Goal: Task Accomplishment & Management: Use online tool/utility

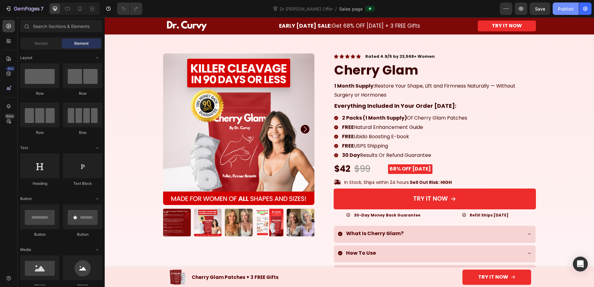
click at [563, 9] on div "Publish" at bounding box center [566, 9] width 16 height 7
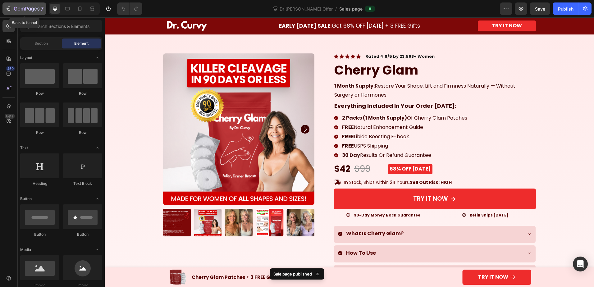
click at [8, 7] on icon "button" at bounding box center [8, 9] width 6 height 6
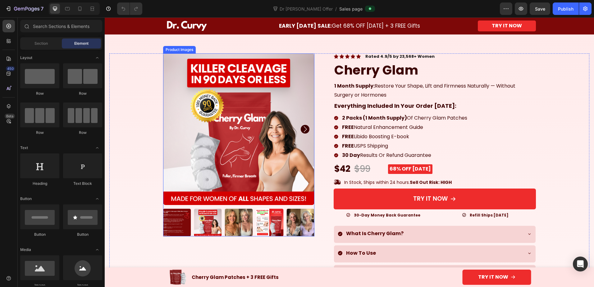
click at [270, 172] on img at bounding box center [239, 129] width 152 height 152
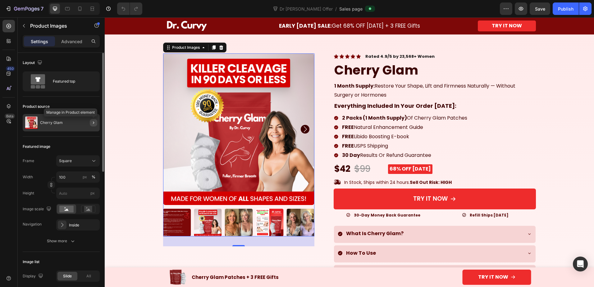
click at [94, 122] on icon "button" at bounding box center [93, 122] width 5 height 5
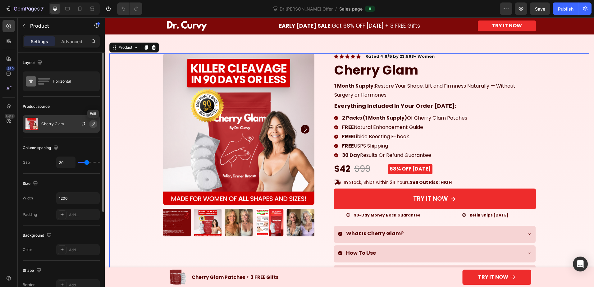
click at [92, 125] on icon "button" at bounding box center [93, 123] width 3 height 3
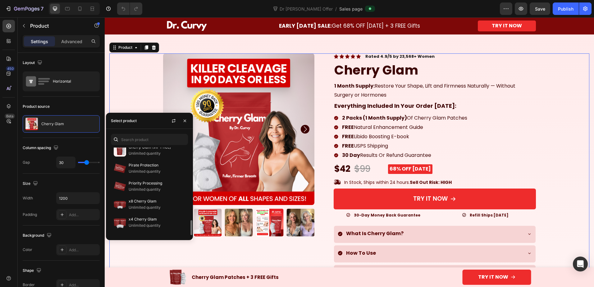
scroll to position [379, 0]
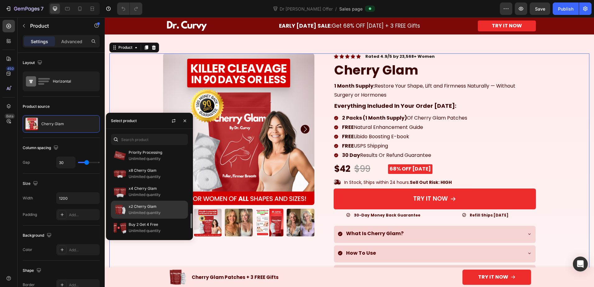
click at [143, 210] on p "Unlimited quantity" at bounding box center [157, 213] width 57 height 6
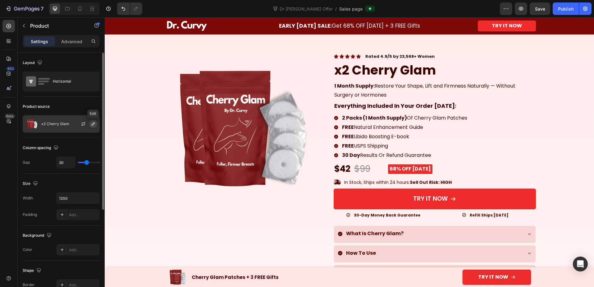
click at [92, 125] on icon "button" at bounding box center [93, 123] width 5 height 5
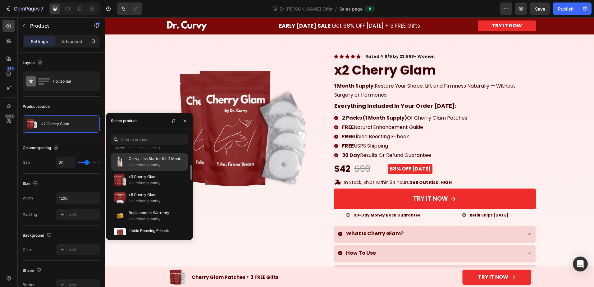
scroll to position [51, 0]
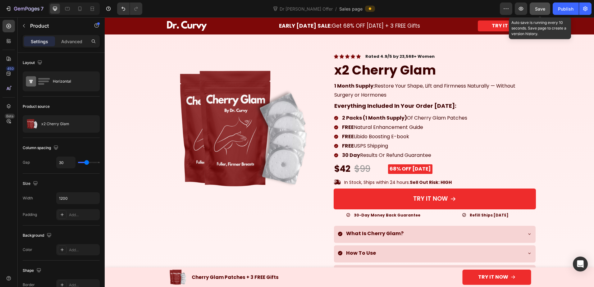
click at [540, 9] on span "Save" at bounding box center [540, 8] width 10 height 5
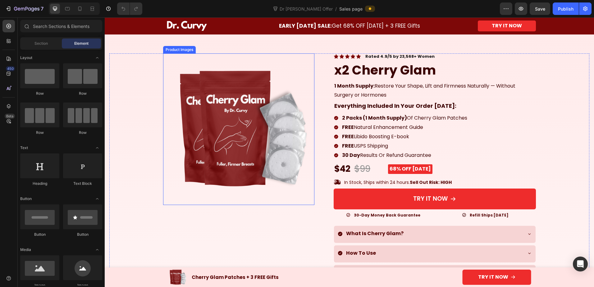
click at [218, 121] on img at bounding box center [239, 129] width 152 height 152
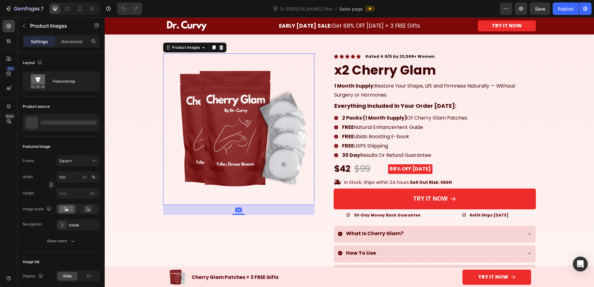
scroll to position [10, 0]
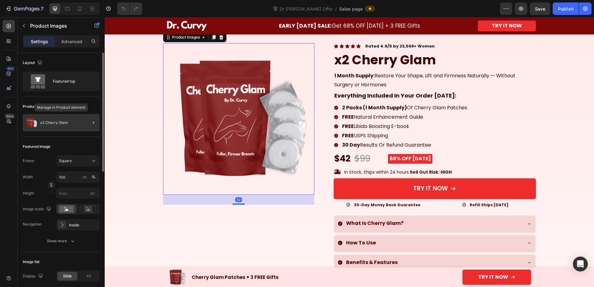
click at [64, 125] on div "x2 Cherry Glam" at bounding box center [61, 122] width 77 height 17
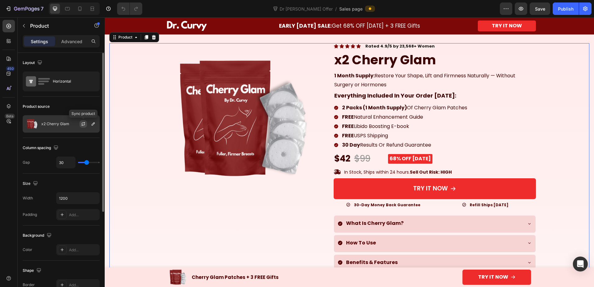
click at [84, 125] on icon "button" at bounding box center [82, 125] width 3 height 2
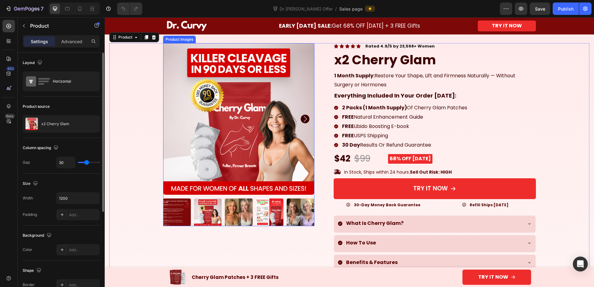
click at [302, 119] on icon "Carousel Next Arrow" at bounding box center [305, 119] width 9 height 9
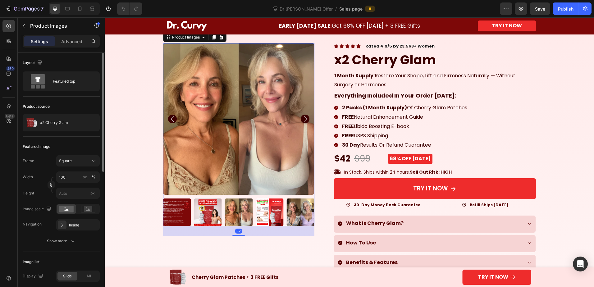
click at [302, 119] on icon "Carousel Next Arrow" at bounding box center [305, 119] width 9 height 9
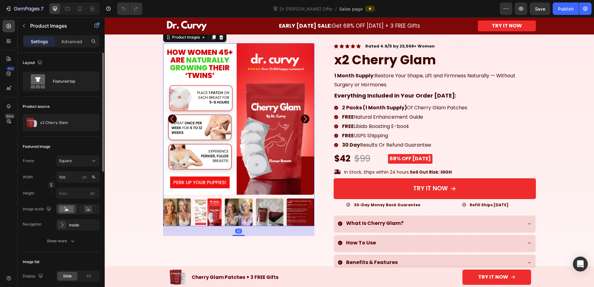
click at [302, 119] on icon "Carousel Next Arrow" at bounding box center [305, 119] width 9 height 9
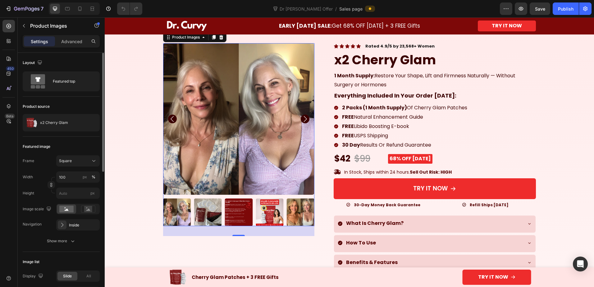
click at [277, 210] on img at bounding box center [270, 212] width 28 height 28
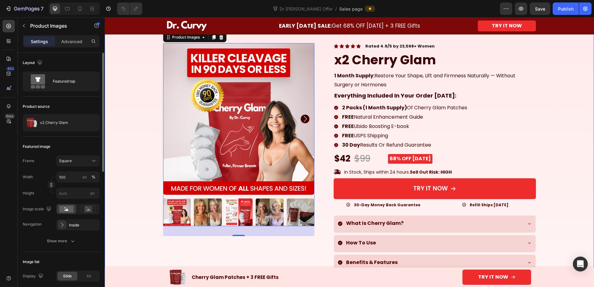
scroll to position [0, 0]
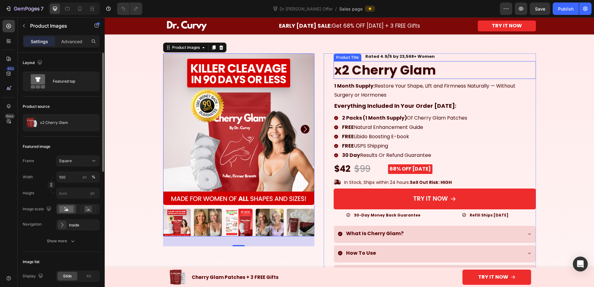
click at [348, 70] on h1 "x2 Cherry Glam" at bounding box center [434, 70] width 202 height 18
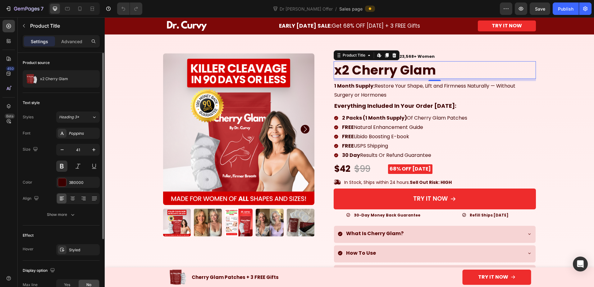
click at [341, 69] on h1 "x2 Cherry Glam" at bounding box center [434, 70] width 202 height 18
click at [93, 78] on icon "button" at bounding box center [93, 78] width 5 height 5
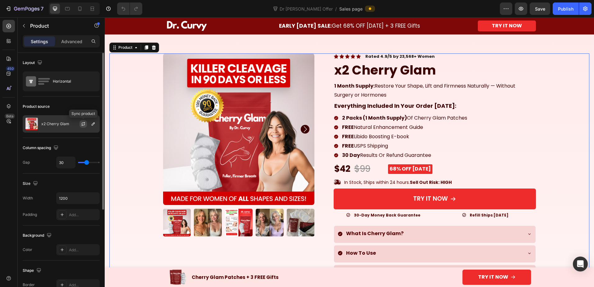
click at [81, 124] on icon "button" at bounding box center [83, 123] width 5 height 5
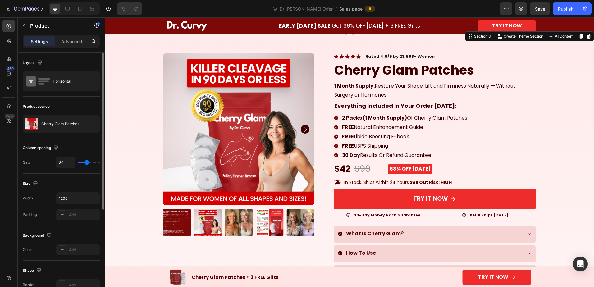
click at [552, 98] on div "100% Money-Back Guarantee Item List 60-Day Easy Returns Item List Row Product I…" at bounding box center [349, 241] width 480 height 377
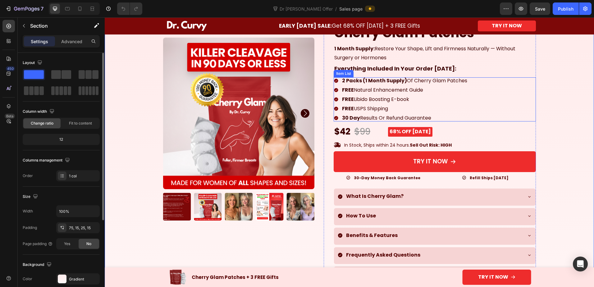
scroll to position [41, 0]
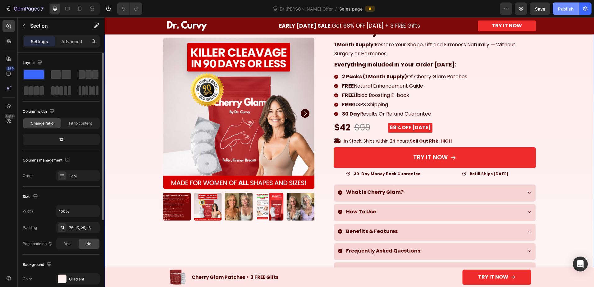
click at [564, 8] on div "Publish" at bounding box center [566, 9] width 16 height 7
click at [484, 175] on p "Refill Ships in 30 Days" at bounding box center [488, 173] width 39 height 5
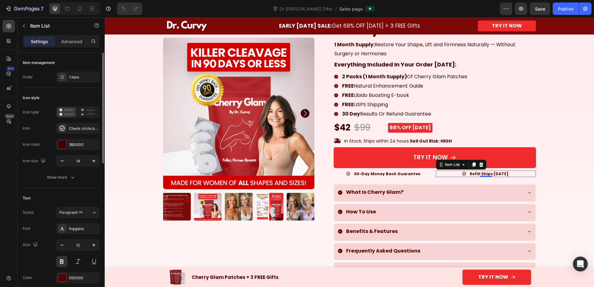
click at [484, 175] on p "Refill Ships in 30 Days" at bounding box center [488, 173] width 39 height 5
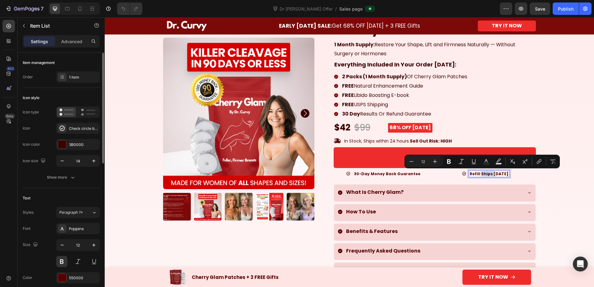
click at [464, 174] on div "Refill Ships in 30 Days" at bounding box center [486, 173] width 48 height 7
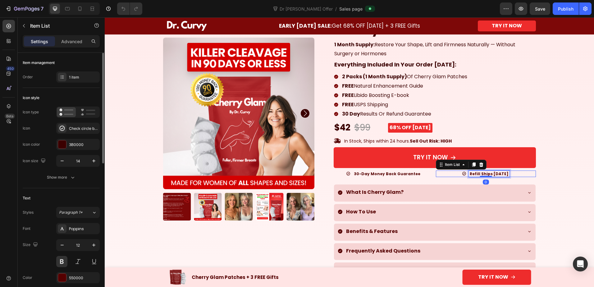
click at [469, 174] on p "Refill Ships in 30 Days" at bounding box center [488, 173] width 39 height 5
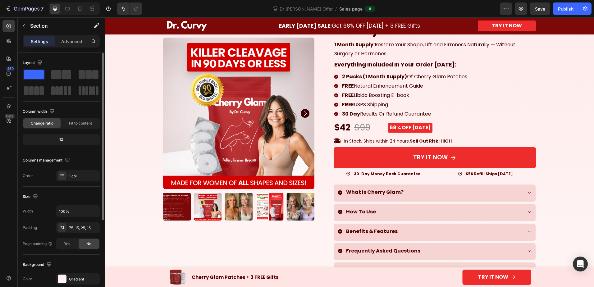
click at [547, 169] on div "100% Money-Back Guarantee Item List 60-Day Easy Returns Item List Row Product I…" at bounding box center [349, 200] width 480 height 377
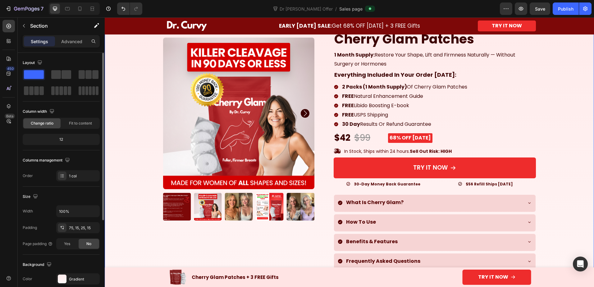
scroll to position [21, 0]
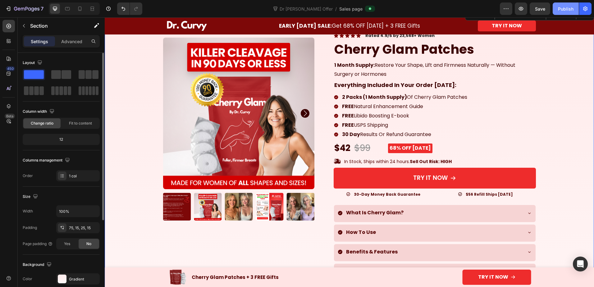
click at [564, 7] on div "Publish" at bounding box center [566, 9] width 16 height 7
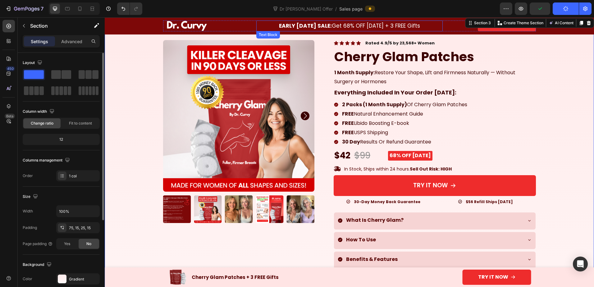
scroll to position [10, 0]
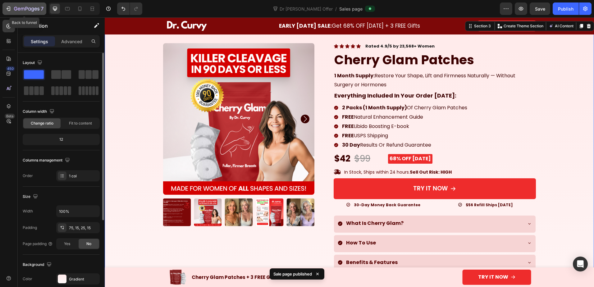
click at [10, 7] on icon "button" at bounding box center [9, 9] width 3 height 4
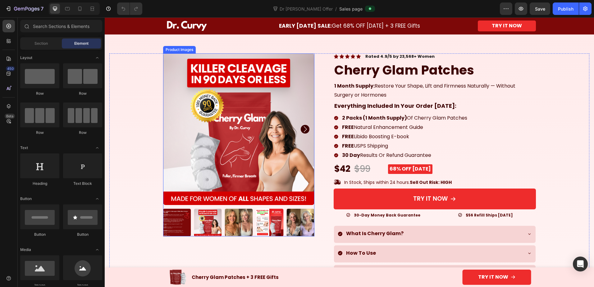
click at [220, 208] on div at bounding box center [239, 144] width 152 height 183
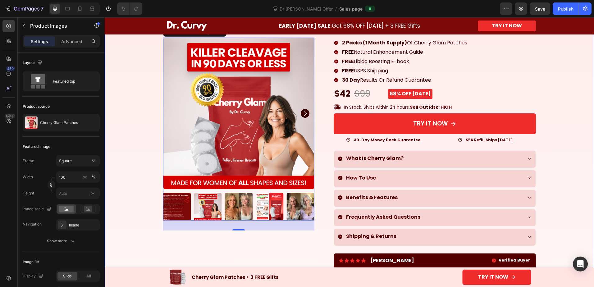
scroll to position [103, 0]
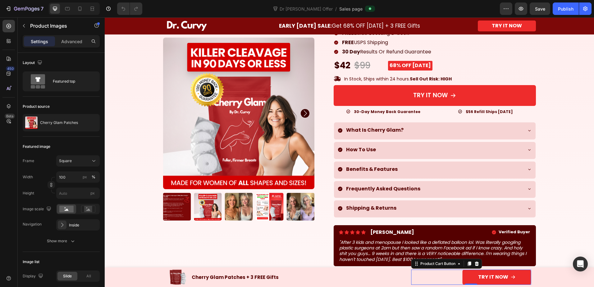
click at [516, 274] on button "TRY IT NOW" at bounding box center [496, 277] width 69 height 15
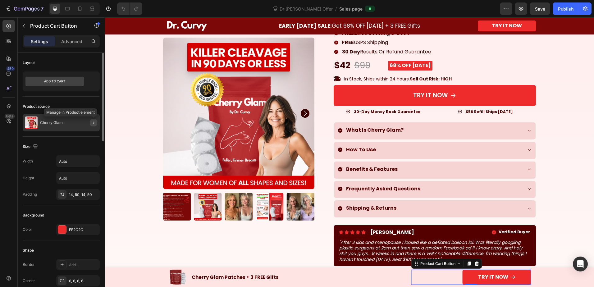
click at [93, 121] on icon "button" at bounding box center [93, 122] width 5 height 5
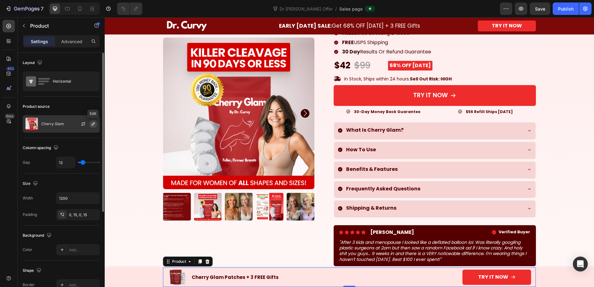
click at [92, 123] on icon "button" at bounding box center [93, 123] width 5 height 5
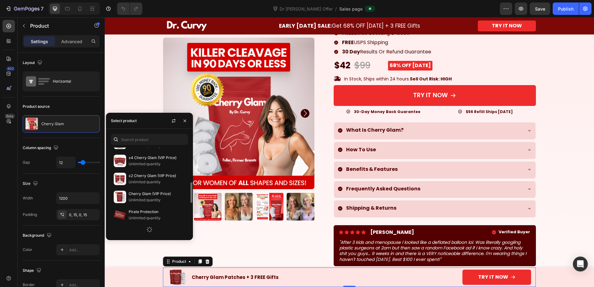
scroll to position [399, 0]
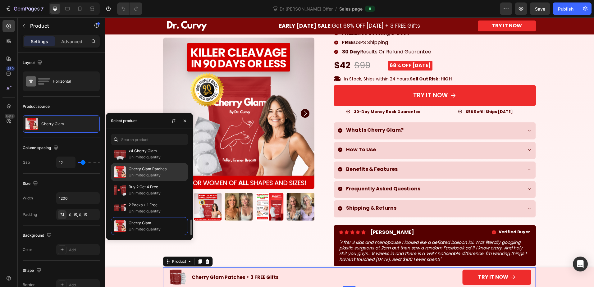
click at [130, 170] on p "Cherry Glam Patches" at bounding box center [157, 169] width 57 height 6
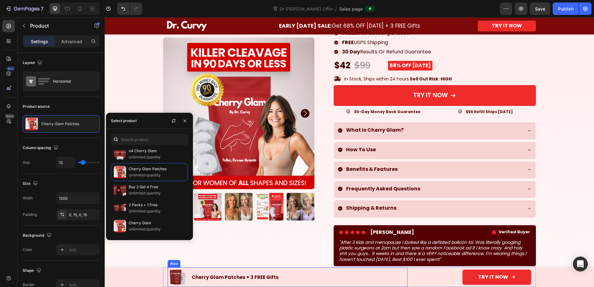
click at [187, 281] on div "Image Cherry Glam Patches + 3 FREE Gifts Text Block Row" at bounding box center [288, 277] width 240 height 20
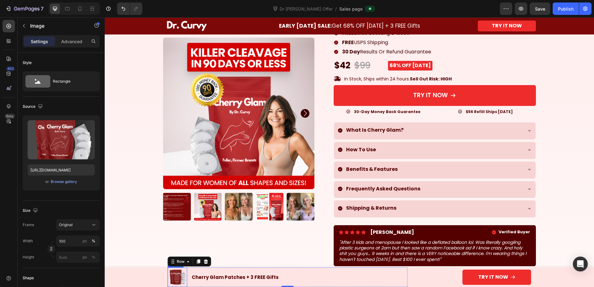
click at [172, 277] on img at bounding box center [178, 277] width 20 height 20
click at [221, 191] on div at bounding box center [239, 129] width 152 height 183
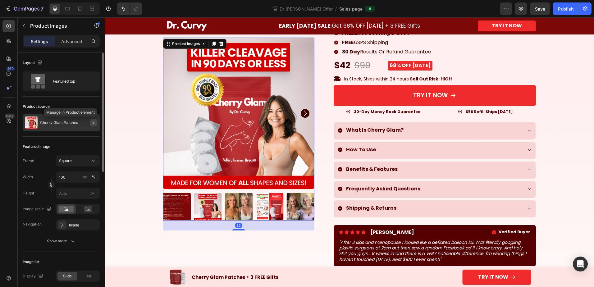
click at [93, 122] on icon "button" at bounding box center [93, 122] width 5 height 5
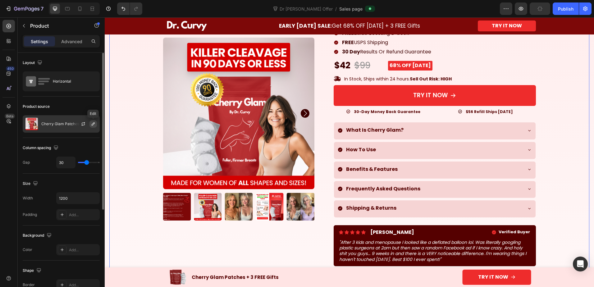
click at [92, 124] on icon "button" at bounding box center [93, 123] width 3 height 3
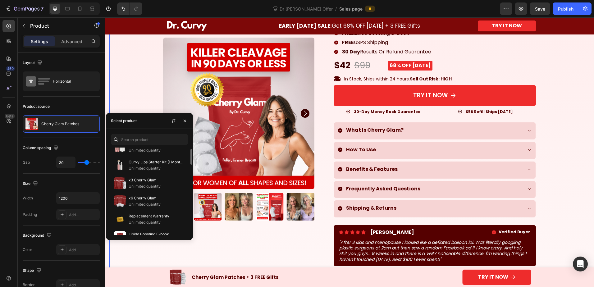
scroll to position [0, 0]
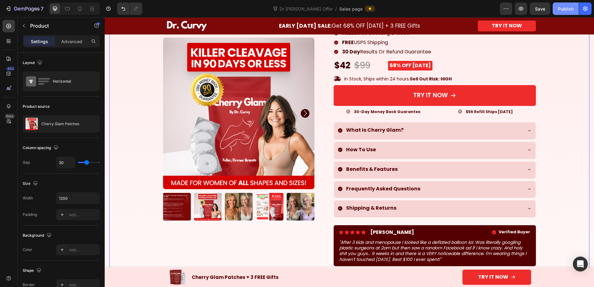
click at [564, 9] on div "Publish" at bounding box center [566, 9] width 16 height 7
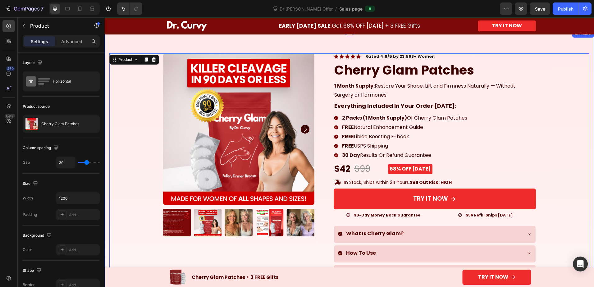
click at [145, 87] on div "100% Money-Back Guarantee Item List 60-Day Easy Returns Item List Row Product I…" at bounding box center [349, 241] width 480 height 377
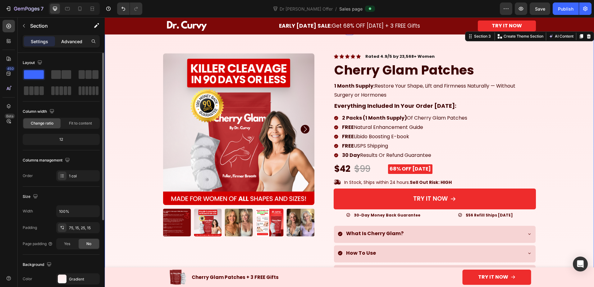
click at [65, 41] on p "Advanced" at bounding box center [71, 41] width 21 height 7
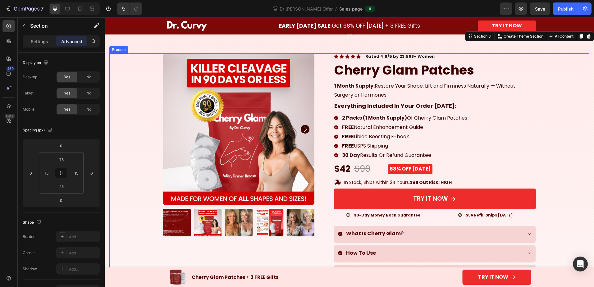
click at [317, 61] on div "100% Money-Back Guarantee Item List 60-Day Easy Returns Item List Row Product I…" at bounding box center [349, 213] width 373 height 321
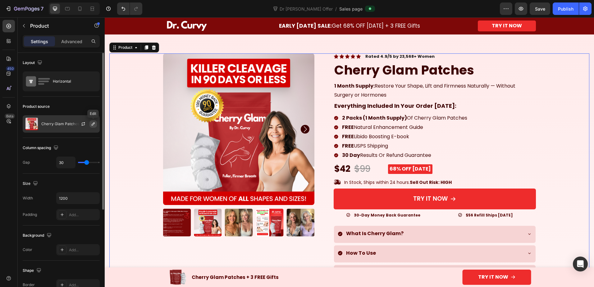
click at [93, 124] on icon "button" at bounding box center [93, 123] width 3 height 3
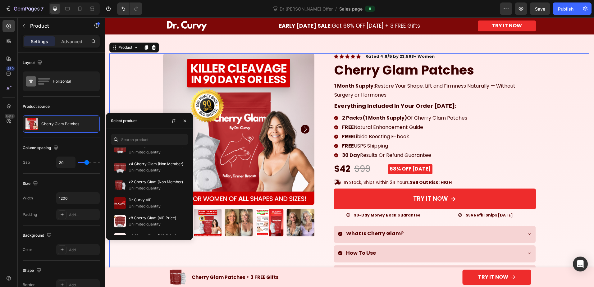
scroll to position [399, 0]
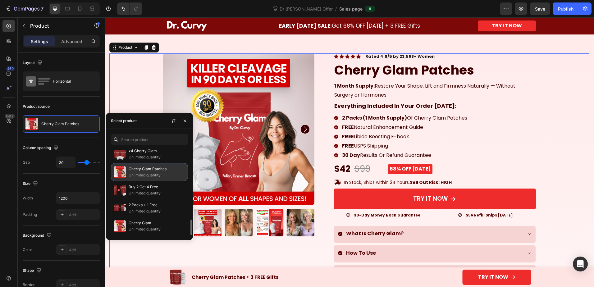
click at [149, 171] on p "Cherry Glam Patches" at bounding box center [157, 169] width 57 height 6
click at [185, 121] on icon "button" at bounding box center [184, 120] width 5 height 5
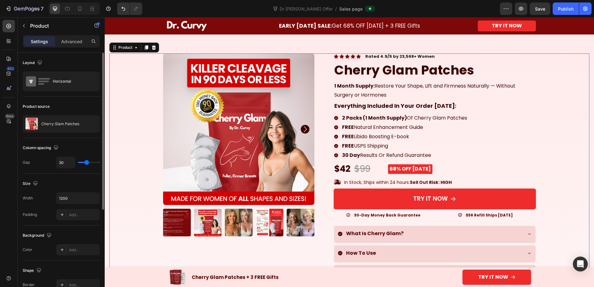
drag, startPoint x: 70, startPoint y: 123, endPoint x: 61, endPoint y: 136, distance: 15.2
click at [57, 125] on p "Cherry Glam Patches" at bounding box center [60, 124] width 38 height 4
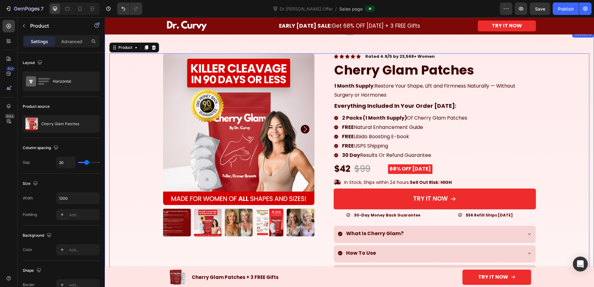
click at [134, 70] on div "100% Money-Back Guarantee Item List 60-Day Easy Returns Item List Row Product I…" at bounding box center [349, 241] width 480 height 377
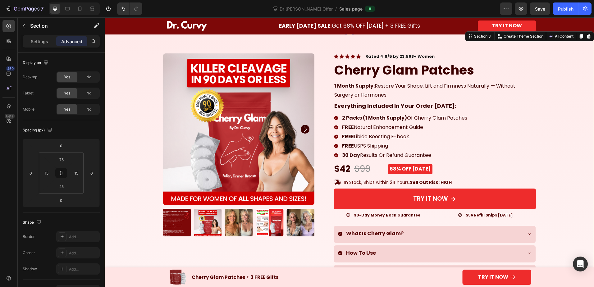
click at [158, 93] on div "100% Money-Back Guarantee Item List 60-Day Easy Returns Item List Row Product I…" at bounding box center [349, 241] width 480 height 377
click at [327, 68] on div "Icon Icon Icon Icon Icon Icon List Rated 4.9/5 by 23,568+ Women Text Block Row …" at bounding box center [430, 211] width 212 height 316
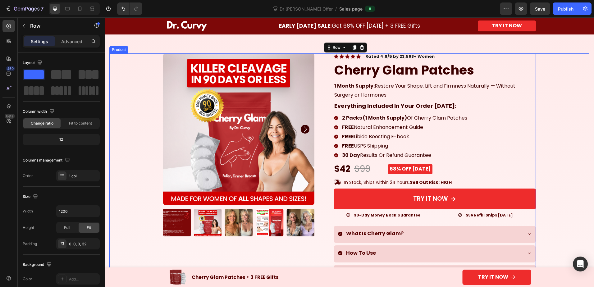
click at [317, 67] on div "100% Money-Back Guarantee Item List 60-Day Easy Returns Item List Row Product I…" at bounding box center [349, 213] width 373 height 321
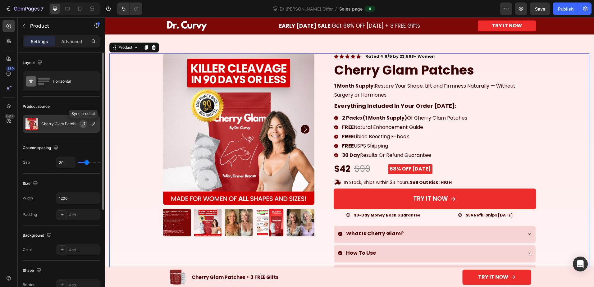
click at [84, 123] on icon "button" at bounding box center [83, 123] width 3 height 2
click at [0, 0] on button "button" at bounding box center [0, 0] width 0 height 0
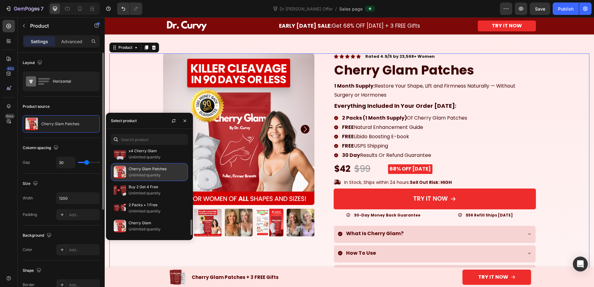
click at [154, 174] on p "Unlimited quantity" at bounding box center [157, 175] width 57 height 6
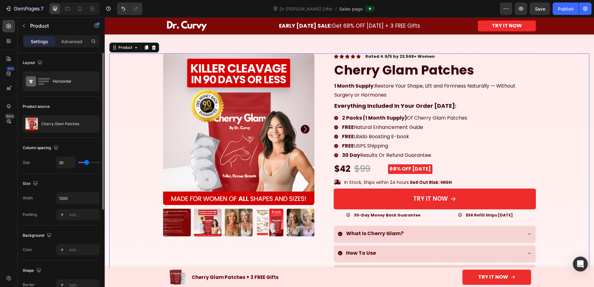
scroll to position [152, 0]
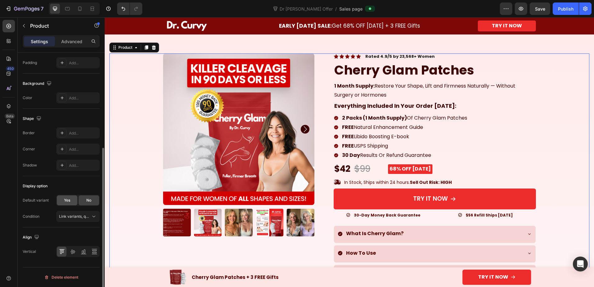
click at [71, 202] on div "Yes" at bounding box center [67, 200] width 20 height 10
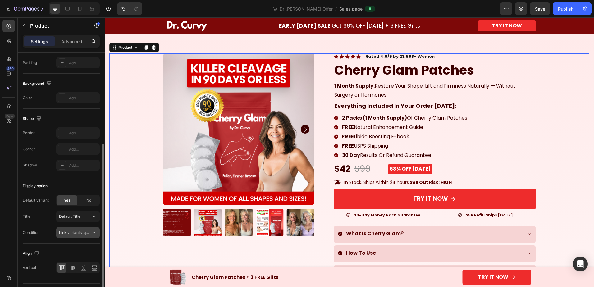
click at [92, 233] on icon at bounding box center [94, 232] width 6 height 6
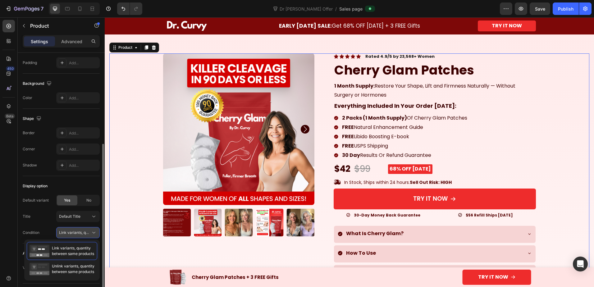
click at [92, 233] on icon at bounding box center [94, 232] width 6 height 6
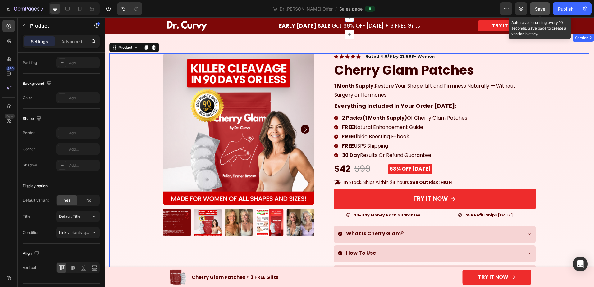
drag, startPoint x: 542, startPoint y: 9, endPoint x: 441, endPoint y: 22, distance: 102.1
click at [542, 9] on span "Save" at bounding box center [540, 8] width 10 height 5
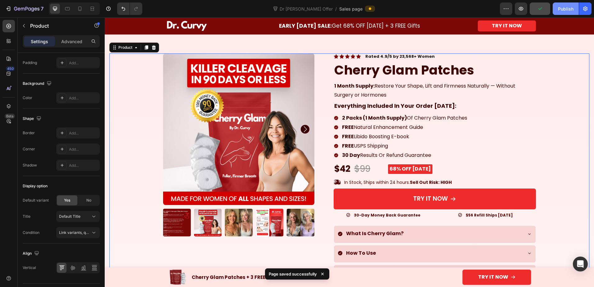
click at [564, 8] on div "Publish" at bounding box center [566, 9] width 16 height 7
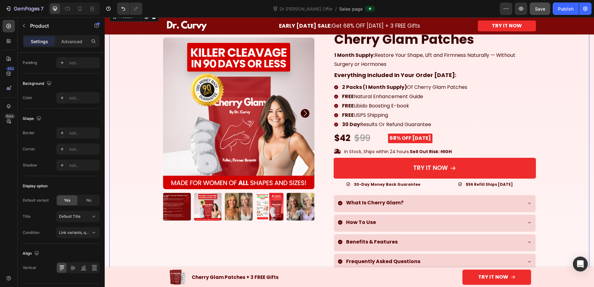
scroll to position [31, 0]
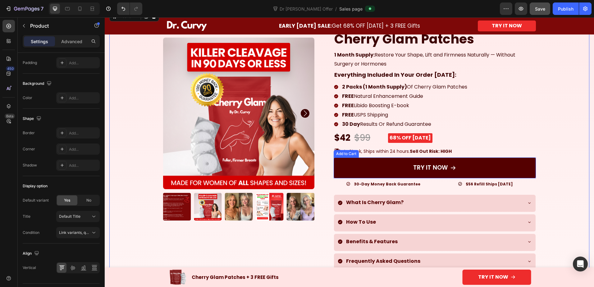
click at [364, 167] on button "TRY IT NOW" at bounding box center [434, 167] width 202 height 21
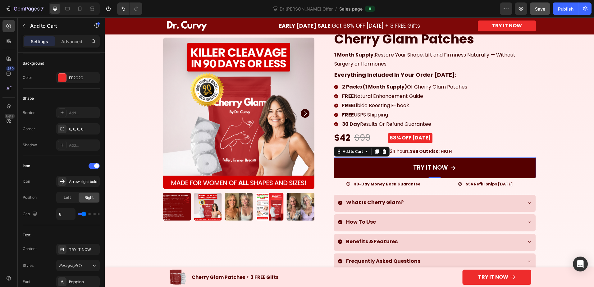
scroll to position [0, 0]
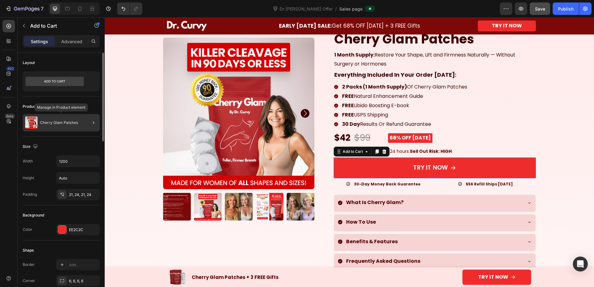
click at [73, 128] on div "Cherry Glam Patches" at bounding box center [61, 122] width 77 height 17
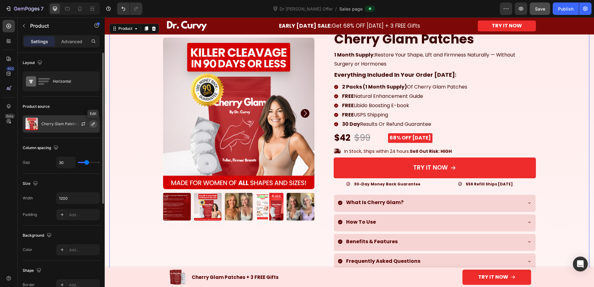
click at [92, 124] on icon "button" at bounding box center [93, 123] width 5 height 5
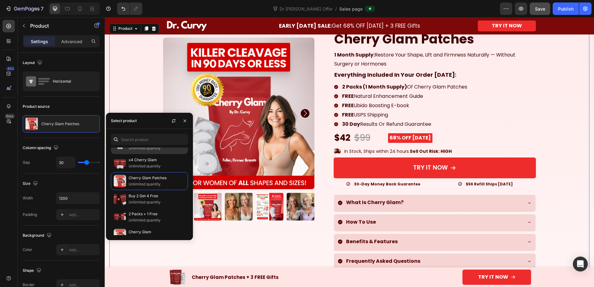
scroll to position [399, 0]
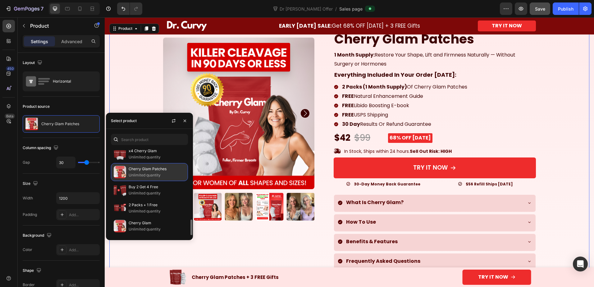
click at [152, 170] on p "Cherry Glam Patches" at bounding box center [157, 169] width 57 height 6
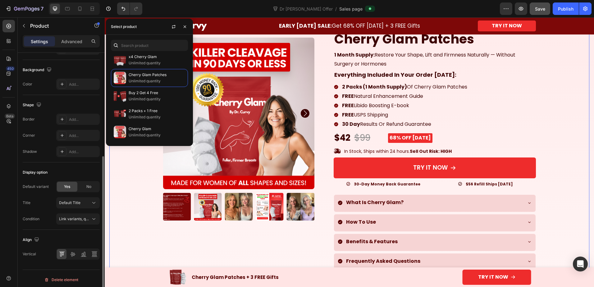
scroll to position [168, 0]
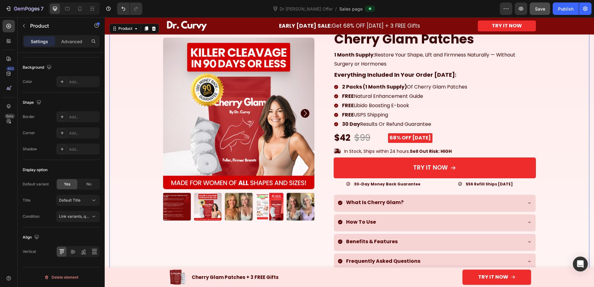
click at [316, 209] on div "100% Money-Back Guarantee Item List 60-Day Easy Returns Item List Row Product I…" at bounding box center [349, 182] width 373 height 321
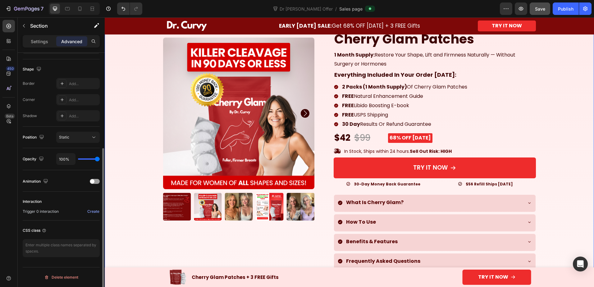
click at [145, 120] on div "100% Money-Back Guarantee Item List 60-Day Easy Returns Item List Row Product I…" at bounding box center [349, 210] width 480 height 377
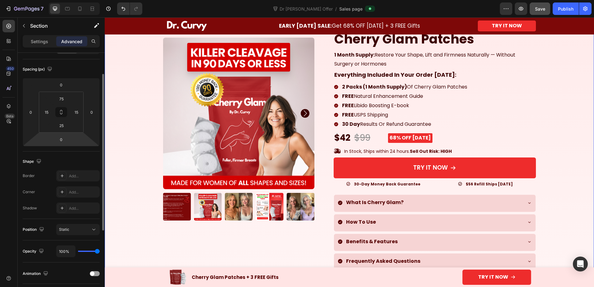
scroll to position [0, 0]
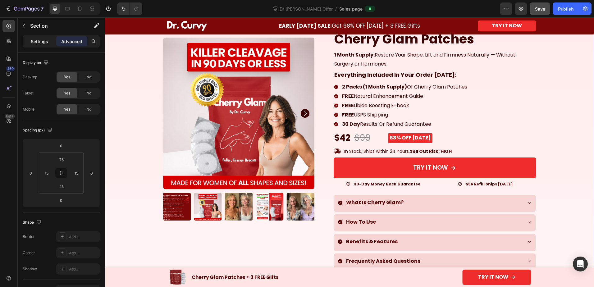
click at [37, 38] on div "Settings" at bounding box center [39, 41] width 31 height 10
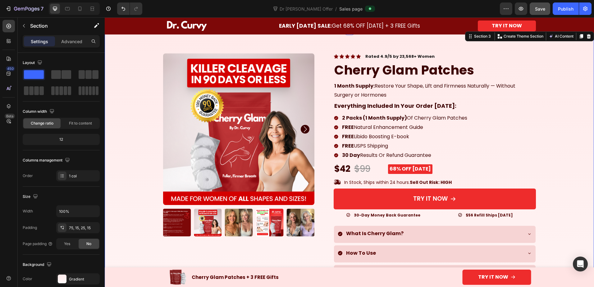
click at [140, 77] on div "100% Money-Back Guarantee Item List 60-Day Easy Returns Item List Row Product I…" at bounding box center [349, 241] width 480 height 377
click at [407, 114] on div "Icon Icon Icon Icon Icon Icon List Rated 4.9/5 by 23,568+ Women Text Block Row …" at bounding box center [434, 211] width 202 height 316
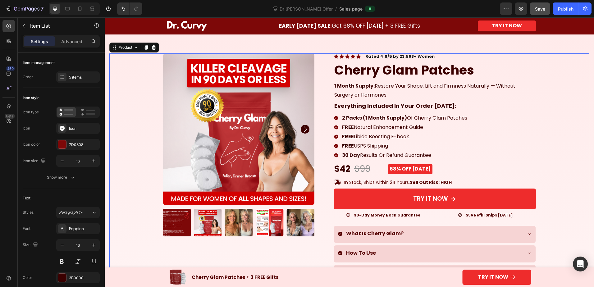
click at [314, 71] on div "100% Money-Back Guarantee Item List 60-Day Easy Returns Item List Row Product I…" at bounding box center [349, 213] width 373 height 321
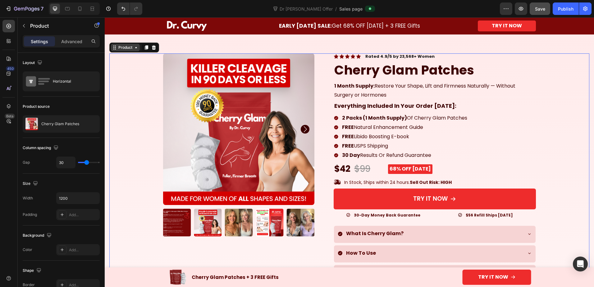
click at [136, 48] on icon at bounding box center [136, 47] width 5 height 5
click at [76, 37] on div "Advanced" at bounding box center [71, 41] width 31 height 10
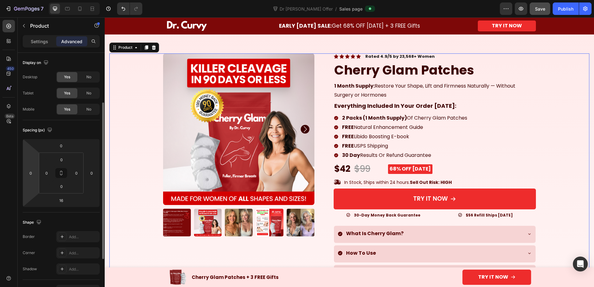
scroll to position [153, 0]
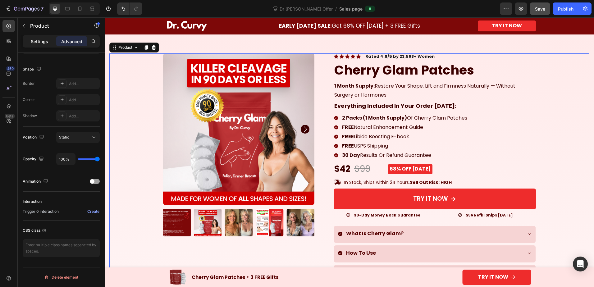
click at [38, 42] on p "Settings" at bounding box center [39, 41] width 17 height 7
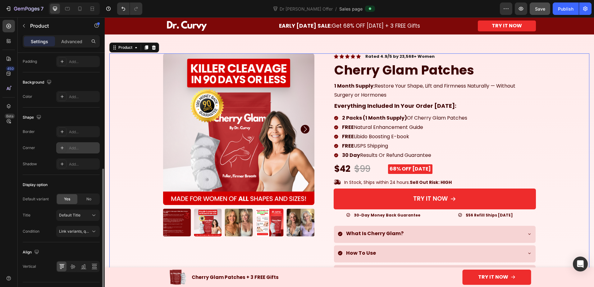
scroll to position [168, 0]
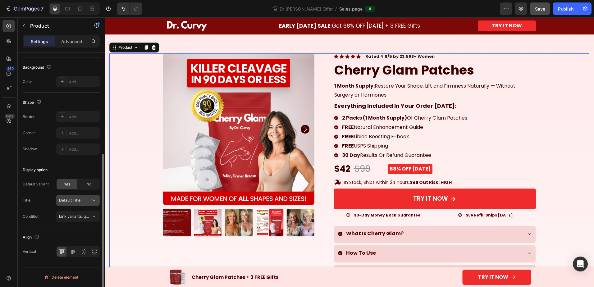
click at [92, 197] on icon at bounding box center [94, 200] width 6 height 6
click at [86, 183] on span "No" at bounding box center [88, 184] width 5 height 6
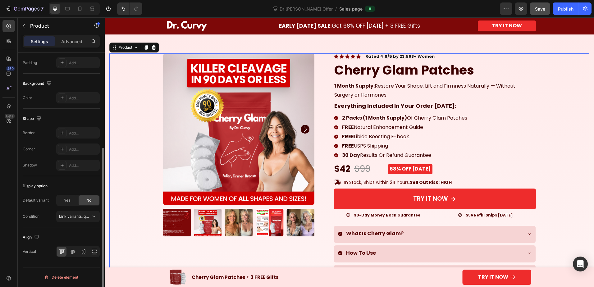
scroll to position [152, 0]
click at [70, 202] on div "Yes" at bounding box center [67, 200] width 20 height 10
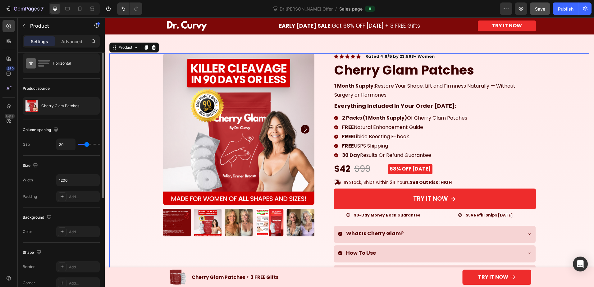
scroll to position [0, 0]
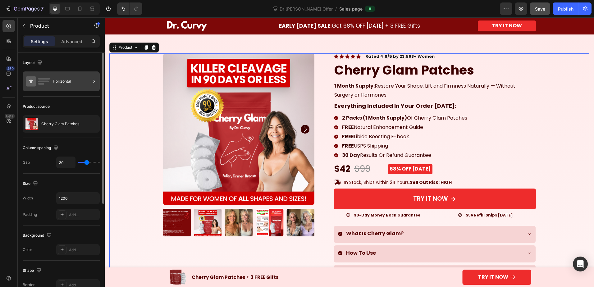
click at [92, 83] on icon at bounding box center [94, 81] width 6 height 6
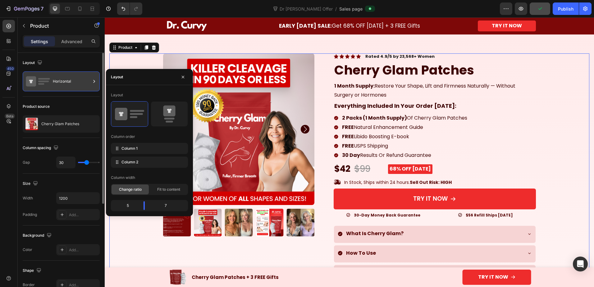
click at [92, 83] on icon at bounding box center [94, 81] width 6 height 6
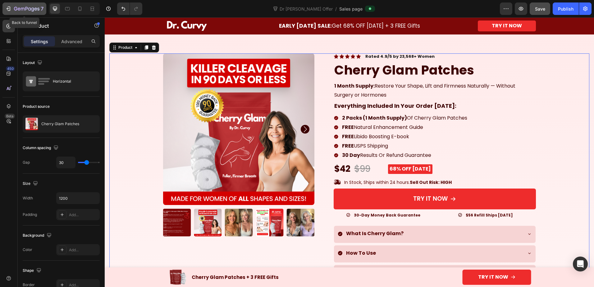
click at [13, 8] on div "7" at bounding box center [24, 8] width 38 height 7
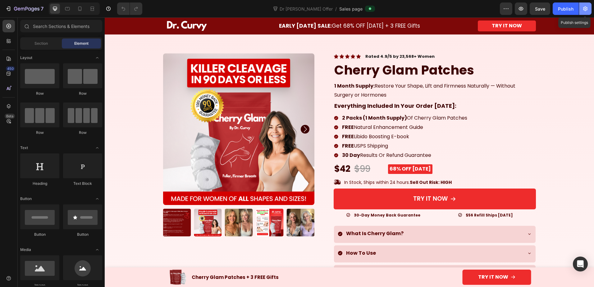
click at [584, 8] on icon "button" at bounding box center [585, 9] width 6 height 6
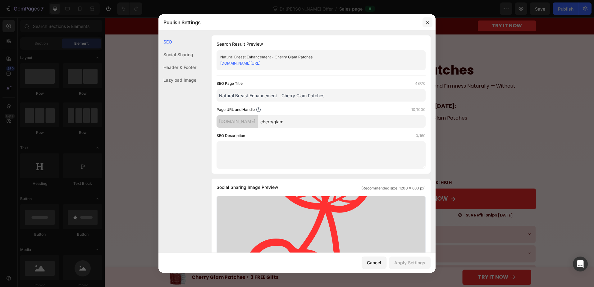
click at [426, 23] on icon "button" at bounding box center [427, 22] width 5 height 5
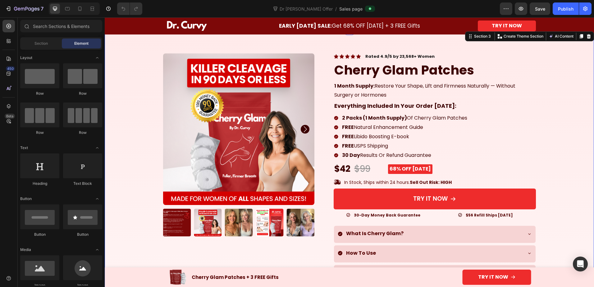
click at [116, 37] on div "100% Money-Back Guarantee Item List 60-Day Easy Returns Item List Row Product I…" at bounding box center [349, 234] width 489 height 408
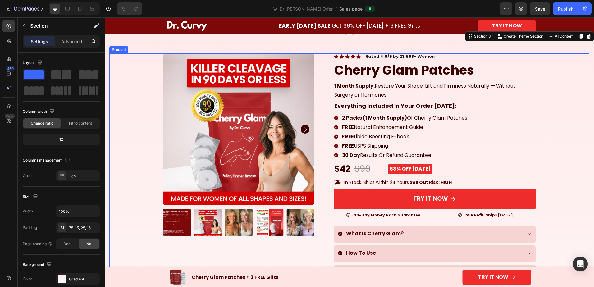
click at [211, 244] on div "100% Money-Back Guarantee Item List 60-Day Easy Returns Item List Row Product I…" at bounding box center [239, 213] width 152 height 321
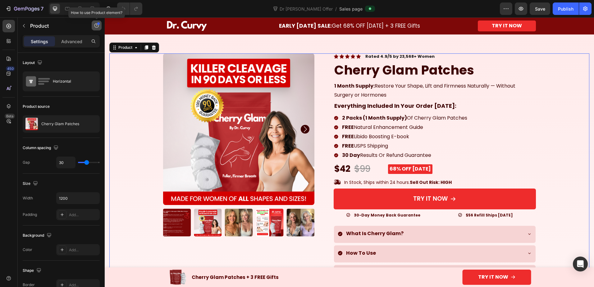
click at [94, 26] on icon "button" at bounding box center [96, 25] width 5 height 5
click at [83, 49] on div "Element tips New" at bounding box center [74, 51] width 46 height 6
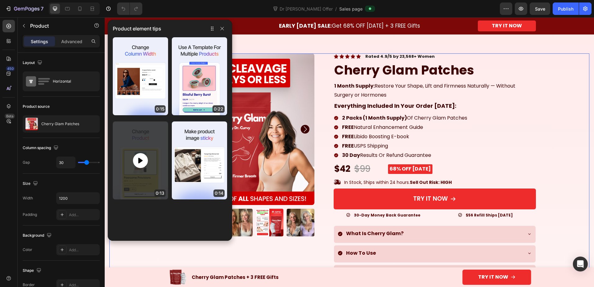
click at [145, 157] on div at bounding box center [140, 160] width 15 height 15
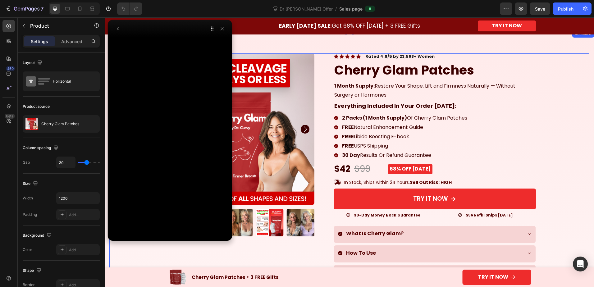
click at [124, 255] on div "100% Money-Back Guarantee Item List 60-Day Easy Returns Item List Row Product I…" at bounding box center [349, 241] width 480 height 377
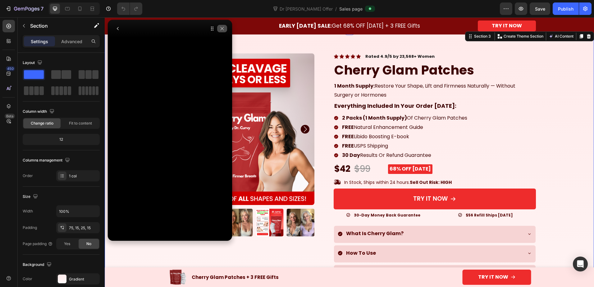
click at [223, 29] on icon "button" at bounding box center [222, 28] width 5 height 5
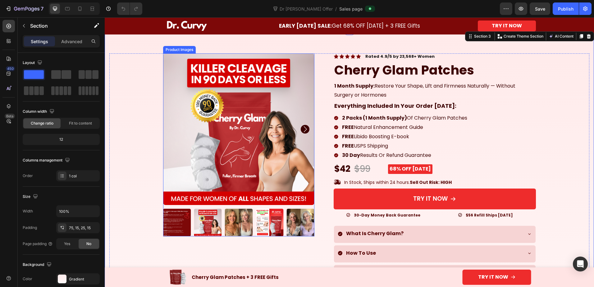
click at [184, 50] on div "Product Images" at bounding box center [179, 50] width 30 height 6
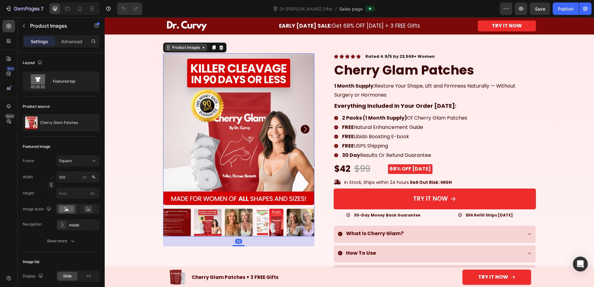
click at [201, 49] on icon at bounding box center [203, 47] width 5 height 5
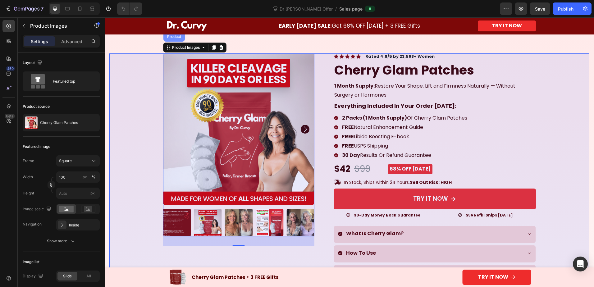
click at [174, 38] on div "Product" at bounding box center [174, 37] width 16 height 4
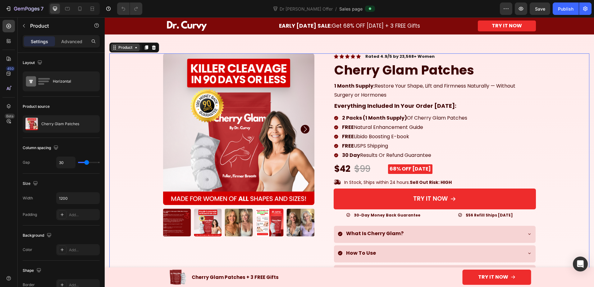
click at [134, 48] on icon at bounding box center [136, 47] width 5 height 5
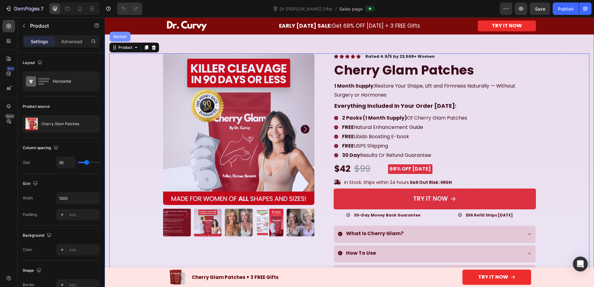
click at [123, 36] on div "Section" at bounding box center [120, 37] width 16 height 4
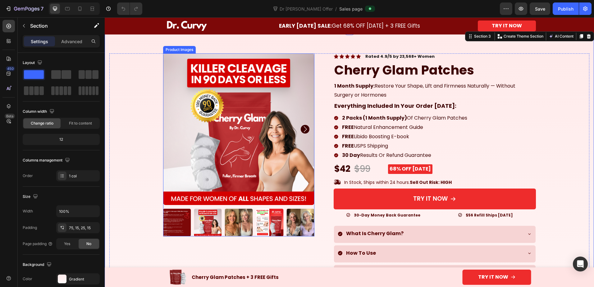
click at [194, 109] on img at bounding box center [239, 129] width 152 height 152
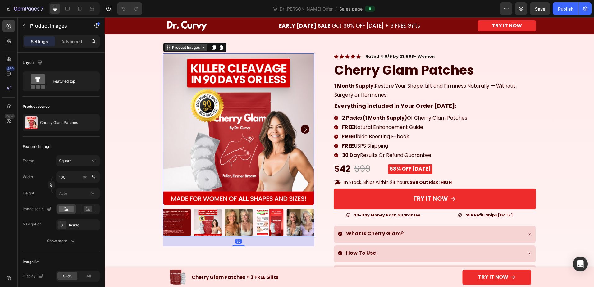
click at [190, 49] on div "Product Images" at bounding box center [186, 48] width 30 height 6
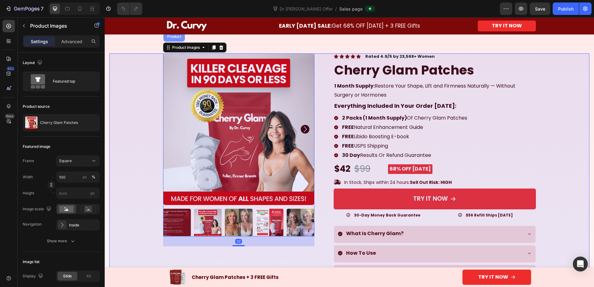
click at [173, 39] on div "Product" at bounding box center [173, 37] width 21 height 10
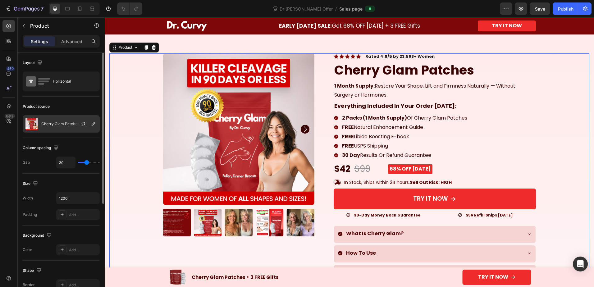
click at [57, 124] on p "Cherry Glam Patches" at bounding box center [60, 124] width 38 height 4
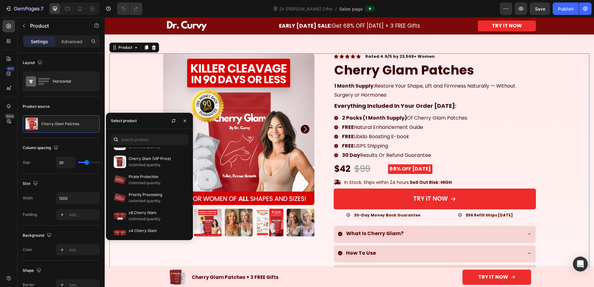
scroll to position [399, 0]
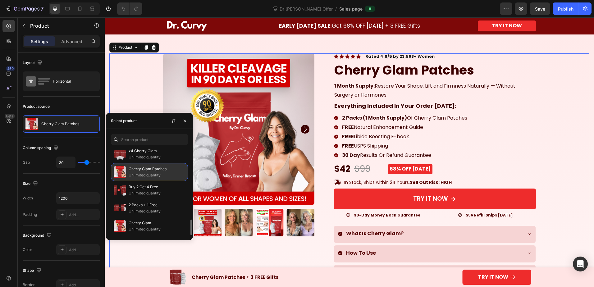
click at [144, 170] on p "Cherry Glam Patches" at bounding box center [157, 169] width 57 height 6
click at [56, 139] on div "Column spacing Gap 30" at bounding box center [61, 156] width 77 height 36
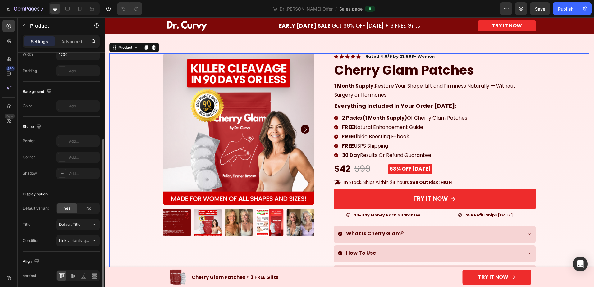
scroll to position [168, 0]
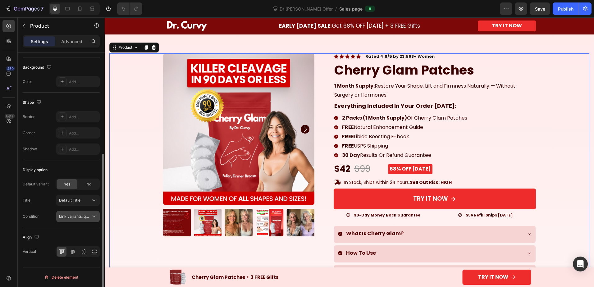
click at [93, 217] on icon at bounding box center [94, 216] width 6 height 6
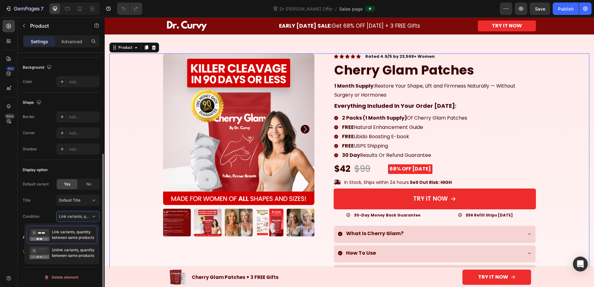
click at [66, 163] on div "Display option Default variant Yes No Title Default Title Condition Link varian…" at bounding box center [61, 193] width 77 height 67
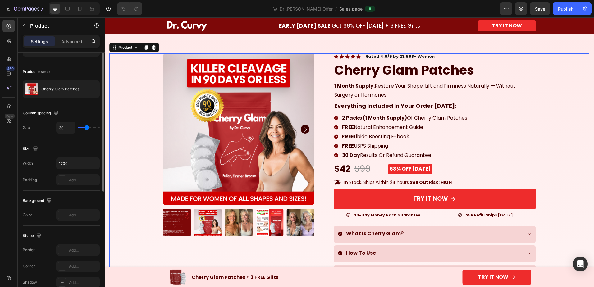
scroll to position [0, 0]
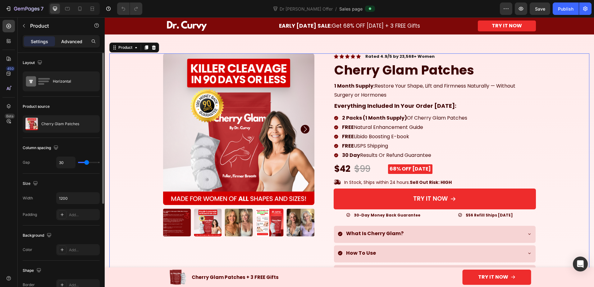
click at [79, 39] on p "Advanced" at bounding box center [71, 41] width 21 height 7
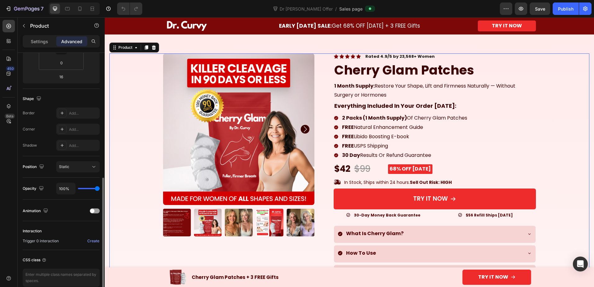
scroll to position [153, 0]
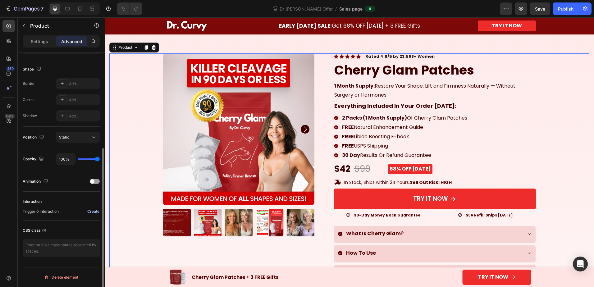
click at [94, 211] on div "Create" at bounding box center [93, 212] width 12 height 6
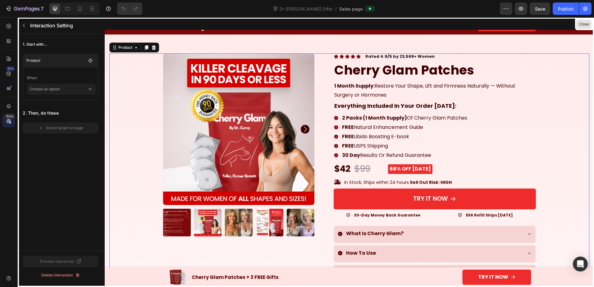
click at [587, 24] on button "Close" at bounding box center [583, 24] width 15 height 9
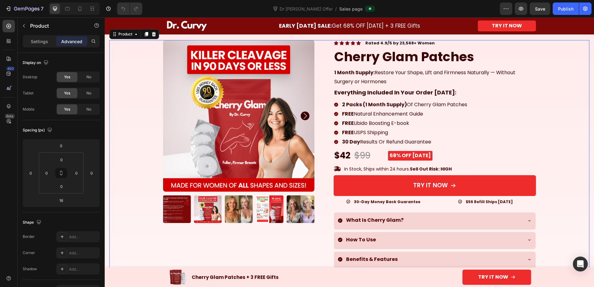
scroll to position [14, 0]
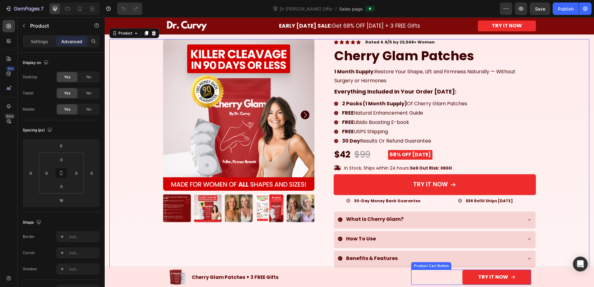
click at [421, 277] on div "TRY IT NOW Product Cart Button" at bounding box center [471, 277] width 120 height 15
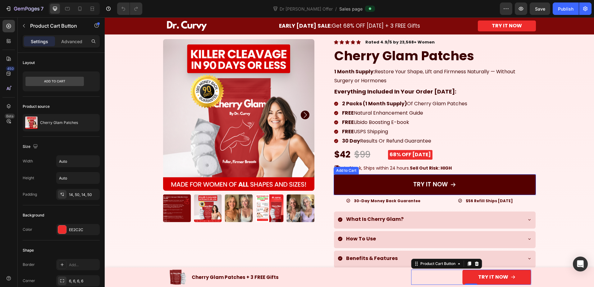
click at [456, 179] on button "TRY IT NOW" at bounding box center [434, 184] width 202 height 21
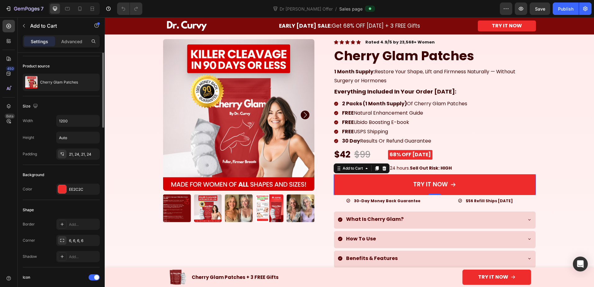
scroll to position [0, 0]
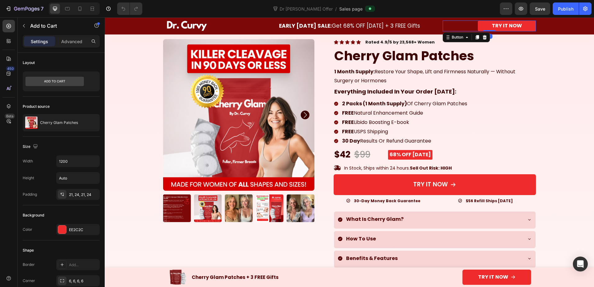
click at [471, 27] on div "TRY IT NOW Button 0" at bounding box center [488, 25] width 93 height 11
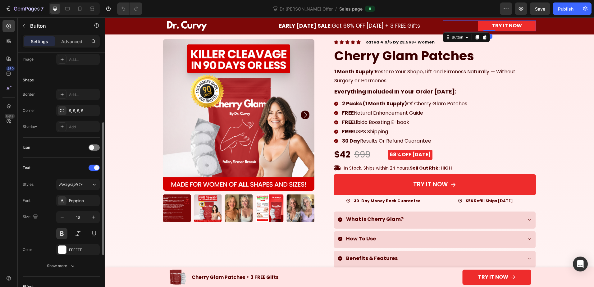
scroll to position [143, 0]
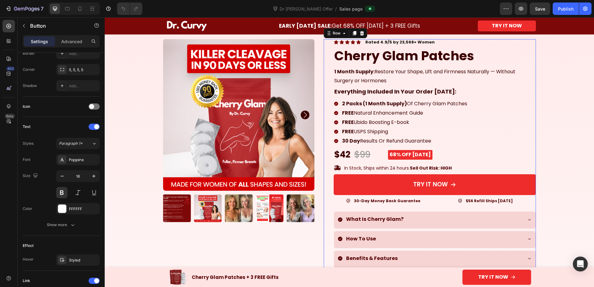
click at [396, 147] on div "Icon Icon Icon Icon Icon Icon List Rated 4.9/5 by 23,568+ Women Text Block Row …" at bounding box center [434, 197] width 202 height 316
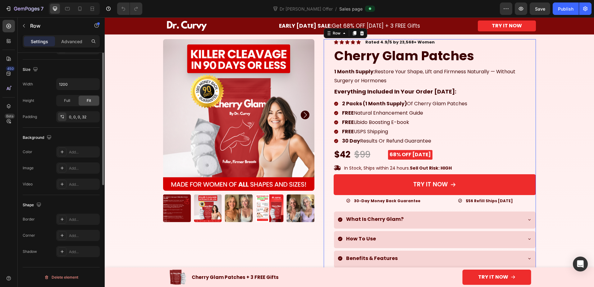
scroll to position [0, 0]
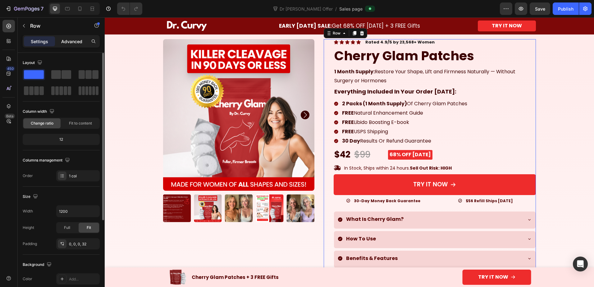
click at [67, 43] on p "Advanced" at bounding box center [71, 41] width 21 height 7
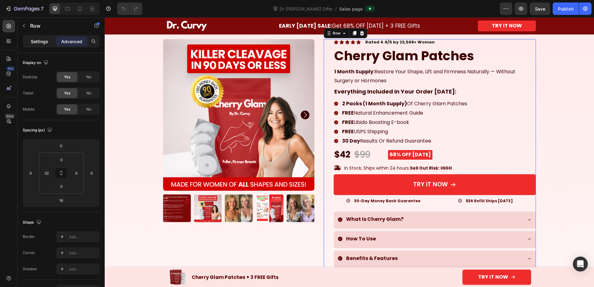
click at [44, 37] on div "Settings" at bounding box center [39, 41] width 31 height 10
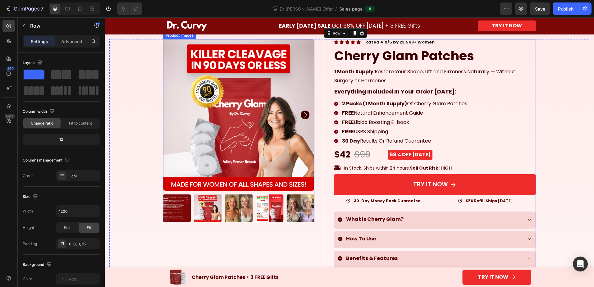
click at [274, 102] on img at bounding box center [239, 115] width 152 height 152
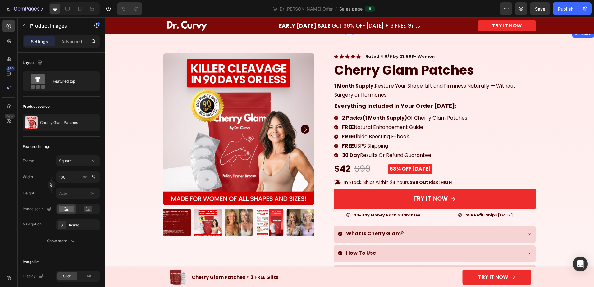
scroll to position [10, 0]
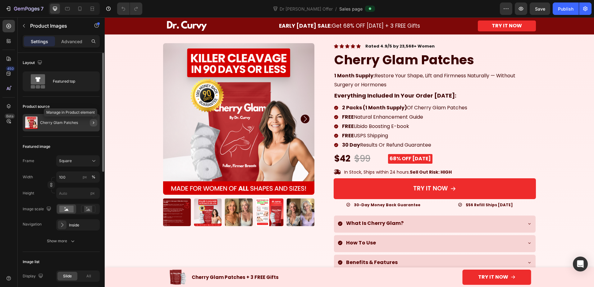
click at [95, 124] on icon "button" at bounding box center [93, 122] width 5 height 5
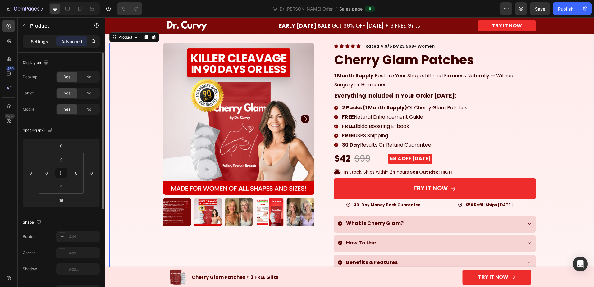
click at [39, 39] on p "Settings" at bounding box center [39, 41] width 17 height 7
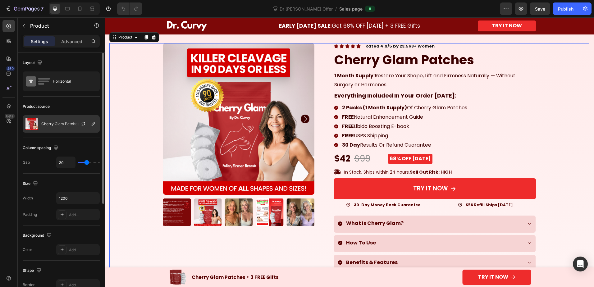
click at [64, 126] on div "Cherry Glam Patches" at bounding box center [61, 123] width 77 height 17
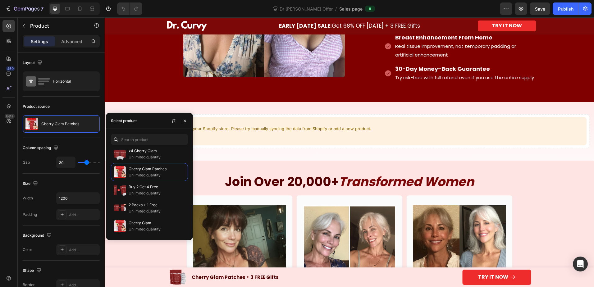
scroll to position [652, 0]
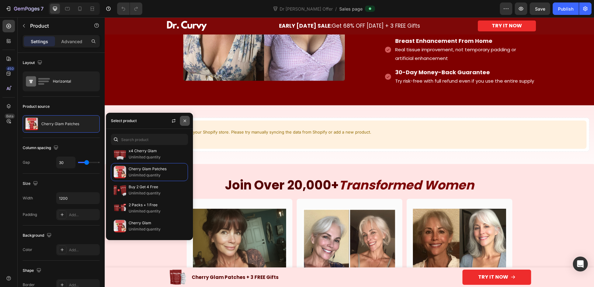
click at [186, 117] on button "button" at bounding box center [185, 121] width 10 height 10
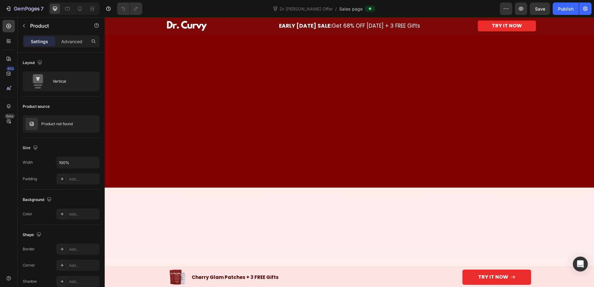
scroll to position [0, 0]
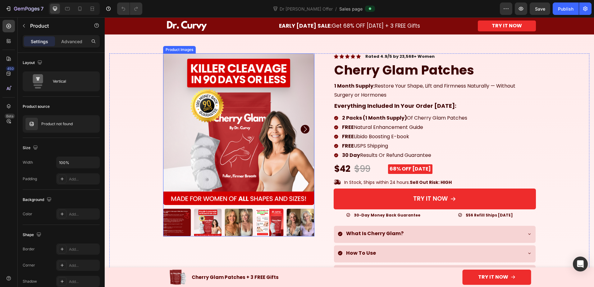
click at [242, 207] on div at bounding box center [239, 144] width 152 height 183
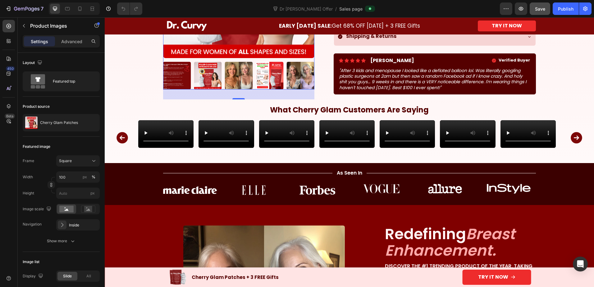
scroll to position [279, 0]
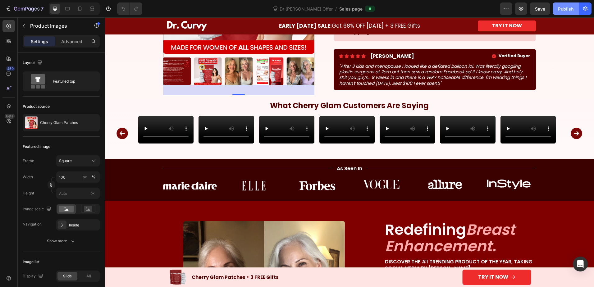
click at [560, 11] on div "Publish" at bounding box center [566, 9] width 16 height 7
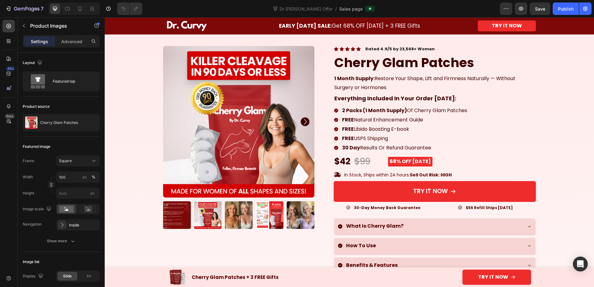
scroll to position [10, 0]
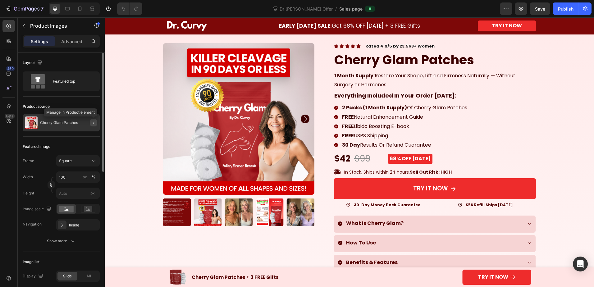
click at [90, 120] on button "button" at bounding box center [93, 122] width 7 height 7
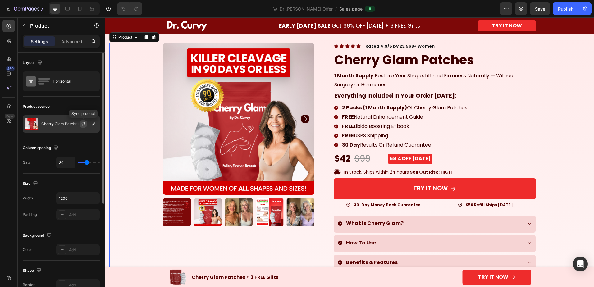
drag, startPoint x: 82, startPoint y: 123, endPoint x: 1, endPoint y: 131, distance: 80.8
click at [82, 123] on icon "button" at bounding box center [83, 123] width 5 height 5
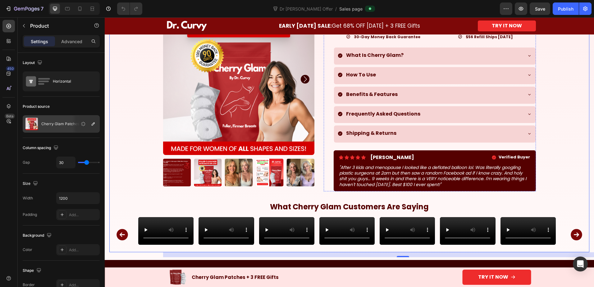
scroll to position [176, 0]
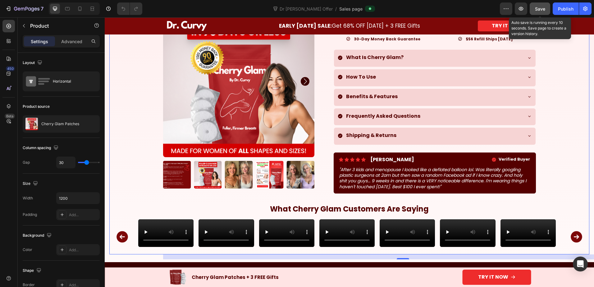
click at [546, 8] on button "Save" at bounding box center [539, 8] width 20 height 12
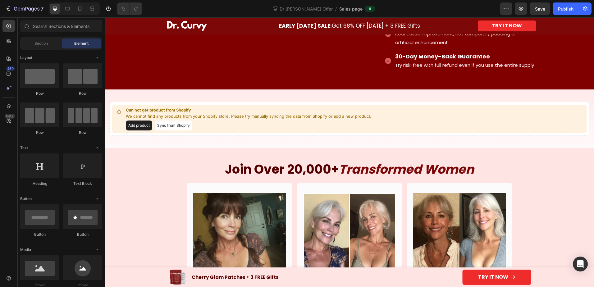
scroll to position [662, 0]
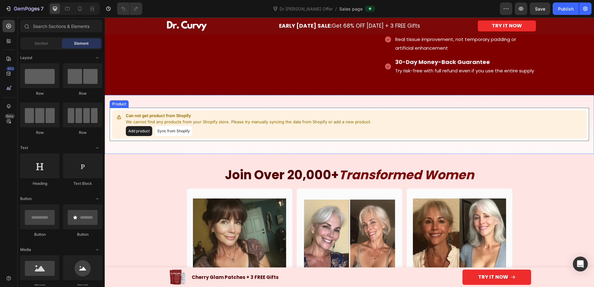
click at [136, 130] on button "Add product" at bounding box center [139, 131] width 26 height 10
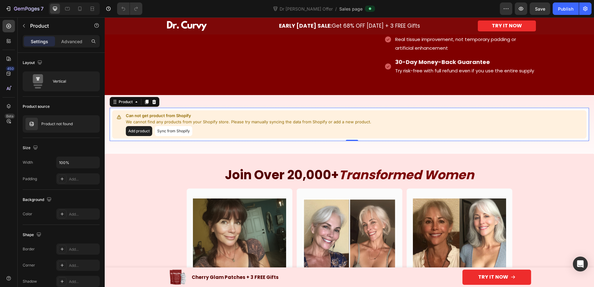
click at [174, 130] on button "Sync from Shopify" at bounding box center [174, 131] width 38 height 10
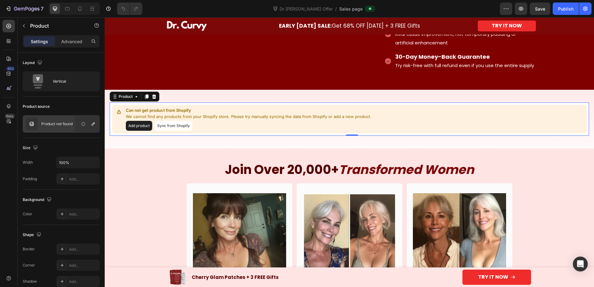
scroll to position [673, 0]
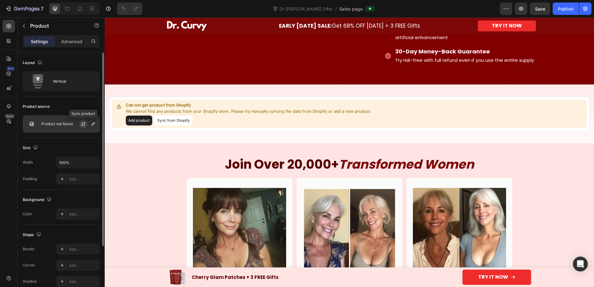
click at [83, 124] on icon "button" at bounding box center [83, 123] width 5 height 5
click at [92, 125] on icon "button" at bounding box center [93, 123] width 3 height 3
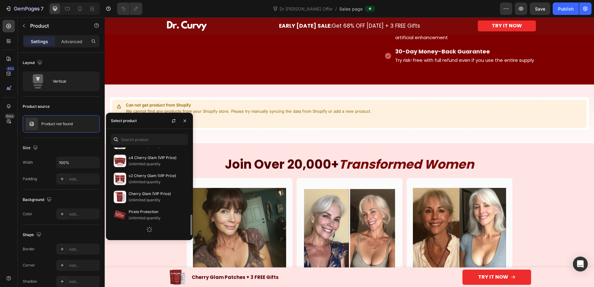
scroll to position [399, 0]
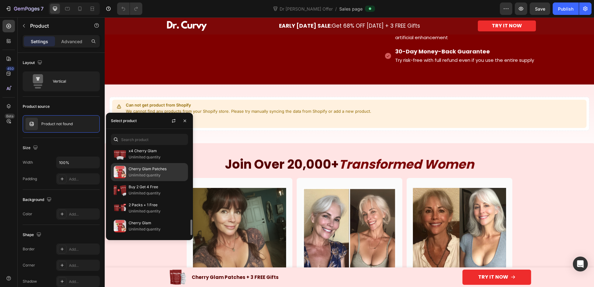
click at [145, 170] on p "Cherry Glam Patches" at bounding box center [157, 169] width 57 height 6
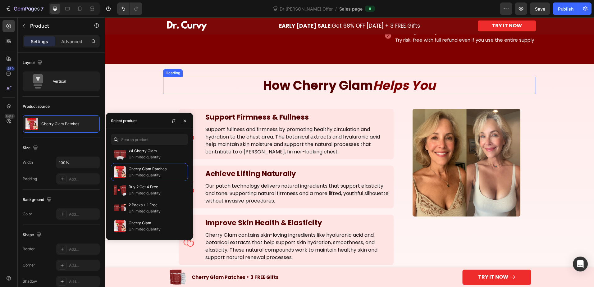
scroll to position [693, 0]
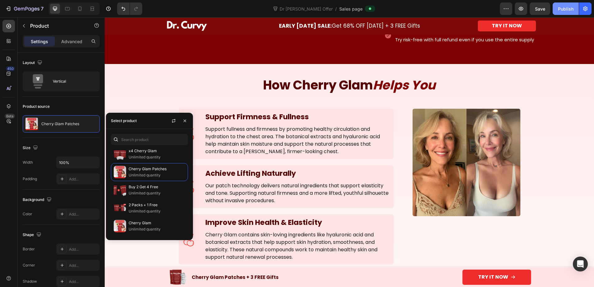
click at [567, 6] on div "Publish" at bounding box center [566, 9] width 16 height 7
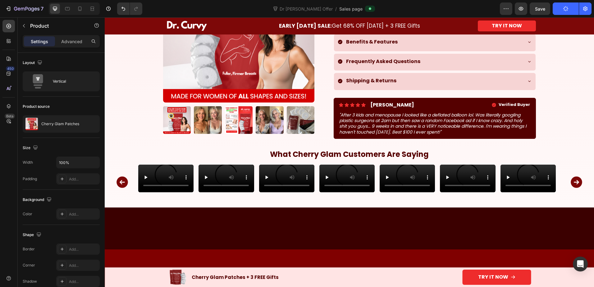
scroll to position [0, 0]
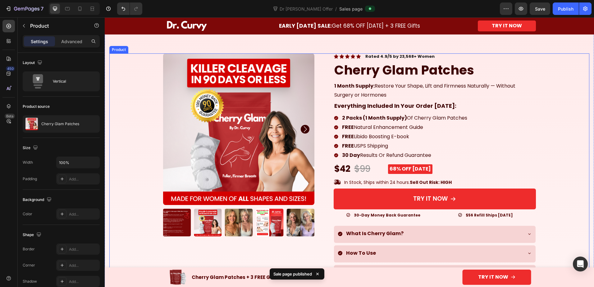
drag, startPoint x: 316, startPoint y: 152, endPoint x: 252, endPoint y: 163, distance: 65.1
click at [316, 152] on div "100% Money-Back Guarantee Item List 60-Day Easy Returns Item List Row Product I…" at bounding box center [349, 213] width 373 height 321
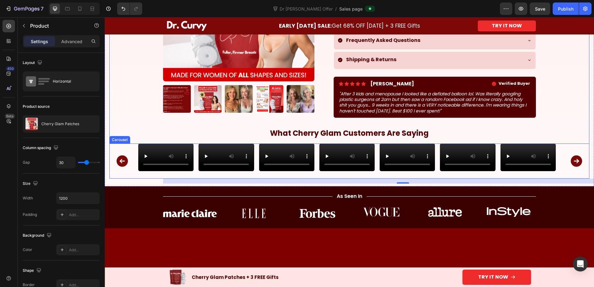
scroll to position [248, 0]
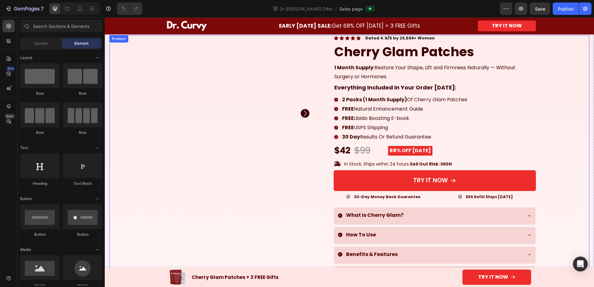
scroll to position [21, 0]
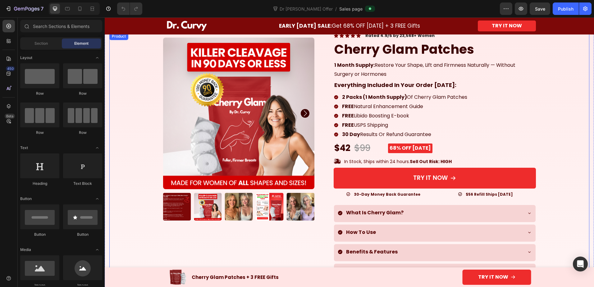
click at [315, 148] on div "100% Money-Back Guarantee Item List 60-Day Easy Returns Item List Row Product I…" at bounding box center [349, 193] width 373 height 321
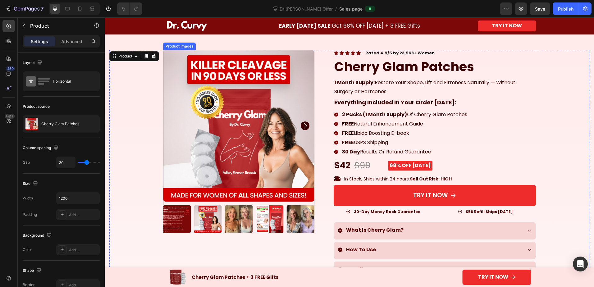
scroll to position [0, 0]
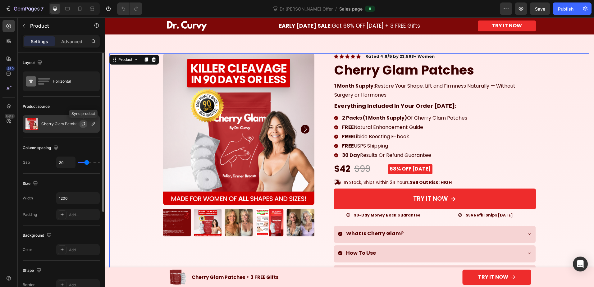
click at [84, 125] on icon "button" at bounding box center [82, 125] width 3 height 2
click at [567, 7] on div "Publish" at bounding box center [566, 9] width 16 height 7
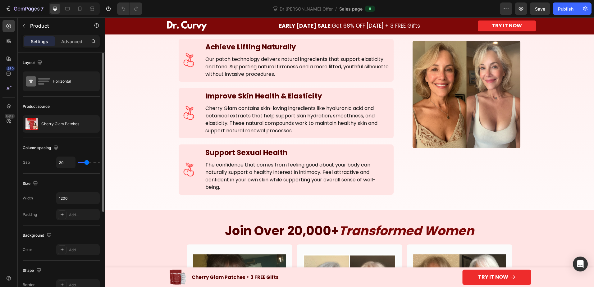
scroll to position [818, 0]
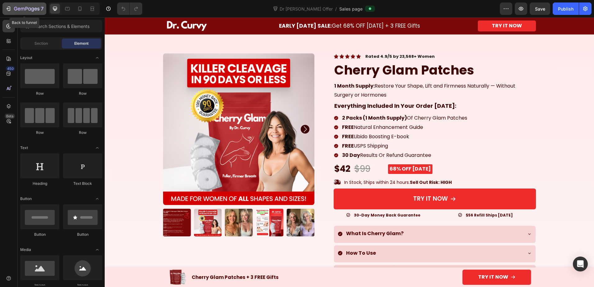
click at [15, 6] on div "7" at bounding box center [28, 8] width 29 height 7
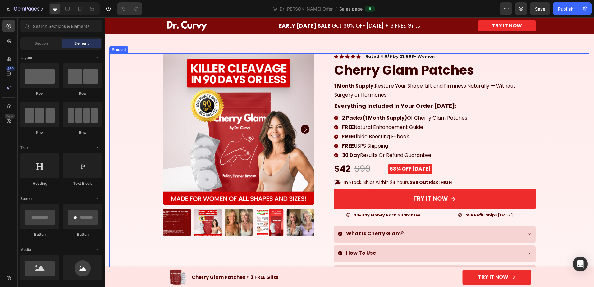
click at [317, 81] on div "100% Money-Back Guarantee Item List 60-Day Easy Returns Item List Row Product I…" at bounding box center [349, 213] width 373 height 321
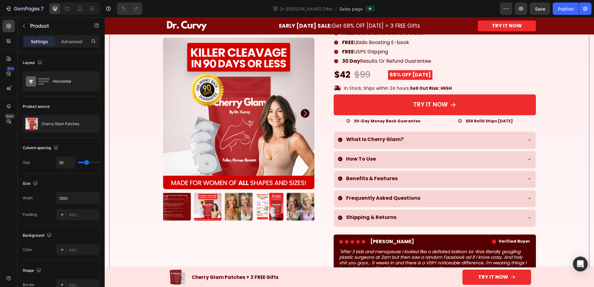
scroll to position [279, 0]
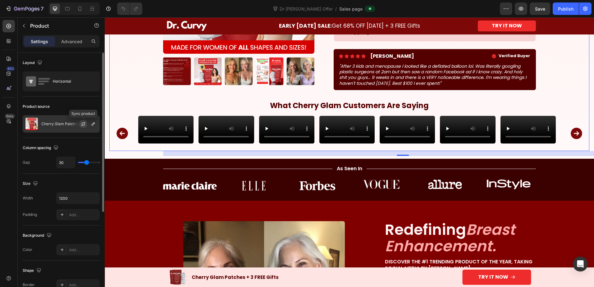
click at [83, 125] on icon "button" at bounding box center [83, 123] width 5 height 5
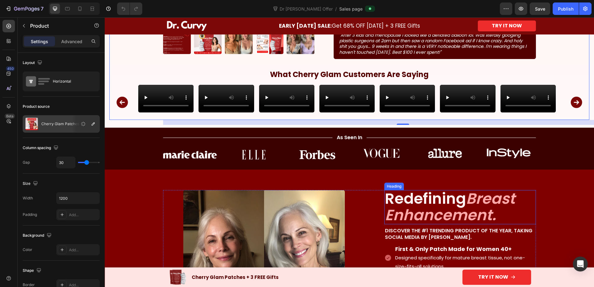
scroll to position [321, 0]
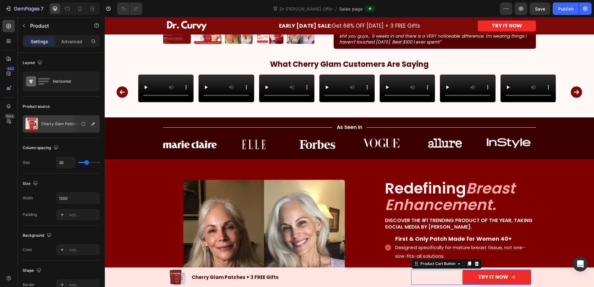
click at [470, 277] on button "TRY IT NOW" at bounding box center [496, 277] width 69 height 15
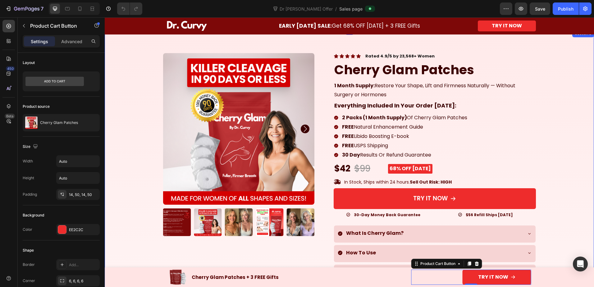
scroll to position [0, 0]
click at [316, 208] on div "100% Money-Back Guarantee Item List 60-Day Easy Returns Item List Row Product I…" at bounding box center [349, 213] width 373 height 321
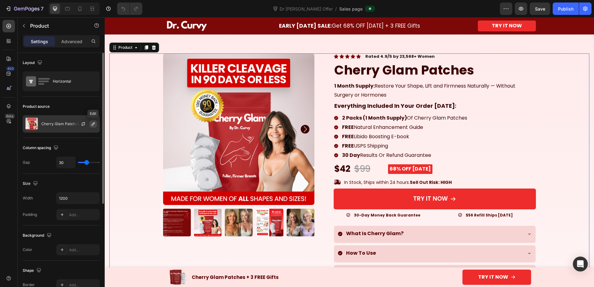
click at [91, 124] on icon "button" at bounding box center [93, 123] width 5 height 5
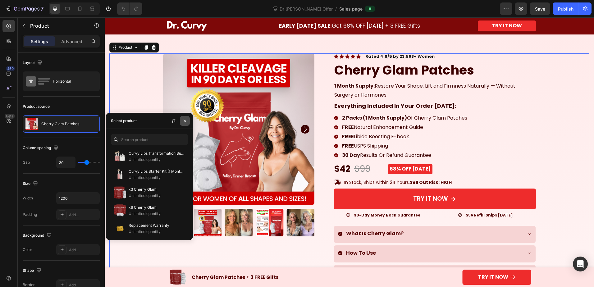
click at [183, 121] on icon "button" at bounding box center [184, 120] width 5 height 5
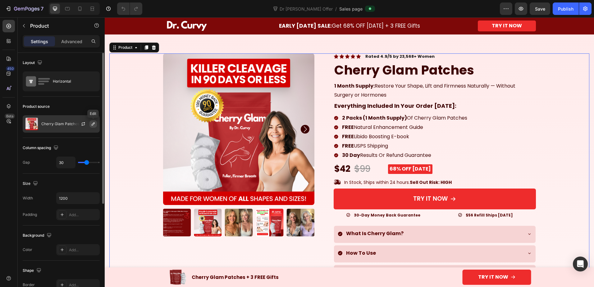
click at [93, 124] on icon "button" at bounding box center [93, 123] width 5 height 5
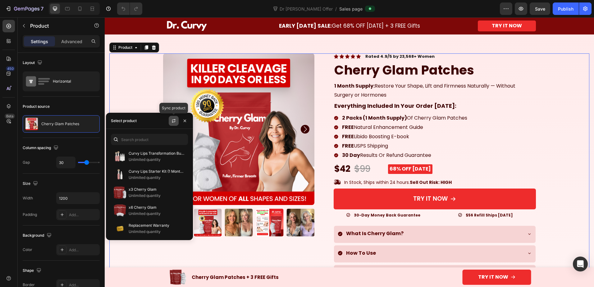
click at [173, 121] on icon "button" at bounding box center [173, 120] width 5 height 5
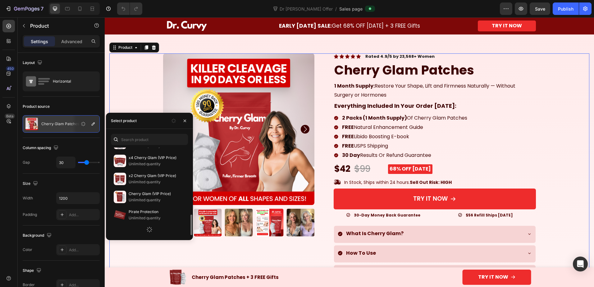
scroll to position [399, 0]
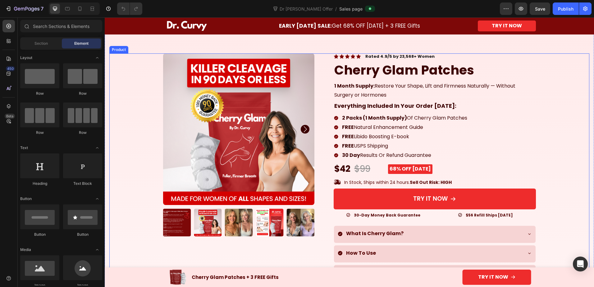
click at [320, 187] on div "100% Money-Back Guarantee Item List 60-Day Easy Returns Item List Row Product I…" at bounding box center [349, 213] width 373 height 321
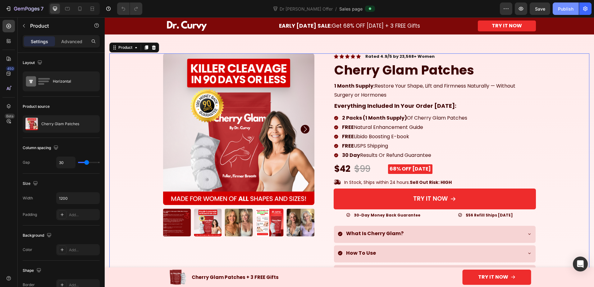
click at [564, 12] on div "Publish" at bounding box center [566, 9] width 16 height 7
